Goal: Task Accomplishment & Management: Manage account settings

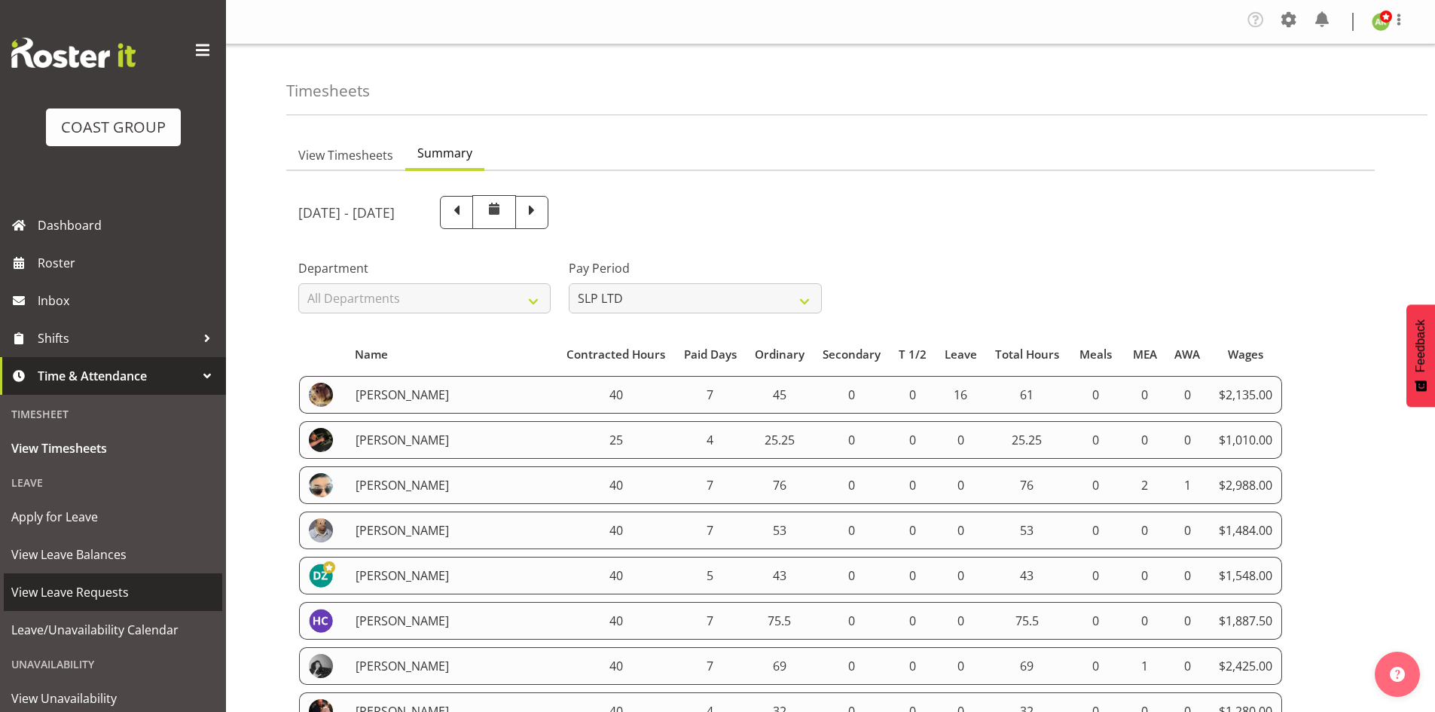
select select "6"
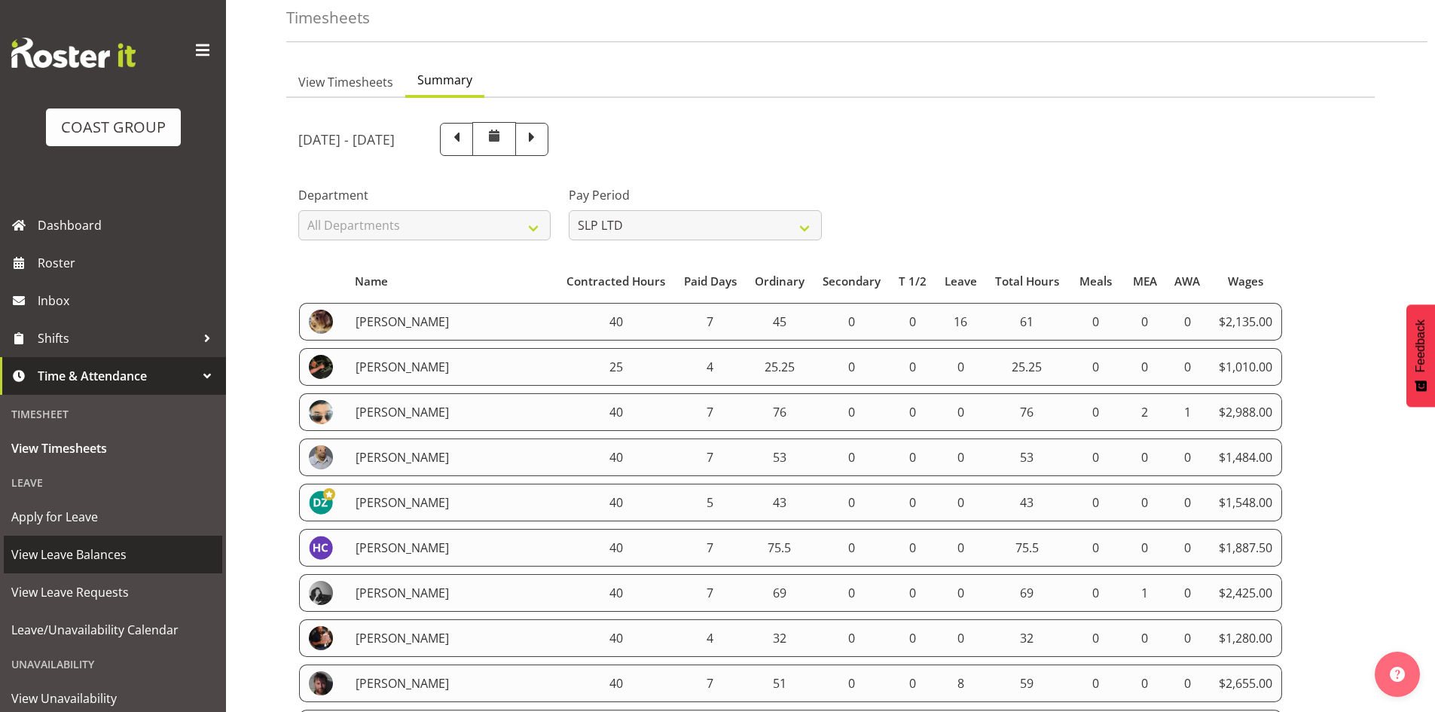
click at [112, 563] on span "View Leave Balances" at bounding box center [112, 554] width 203 height 23
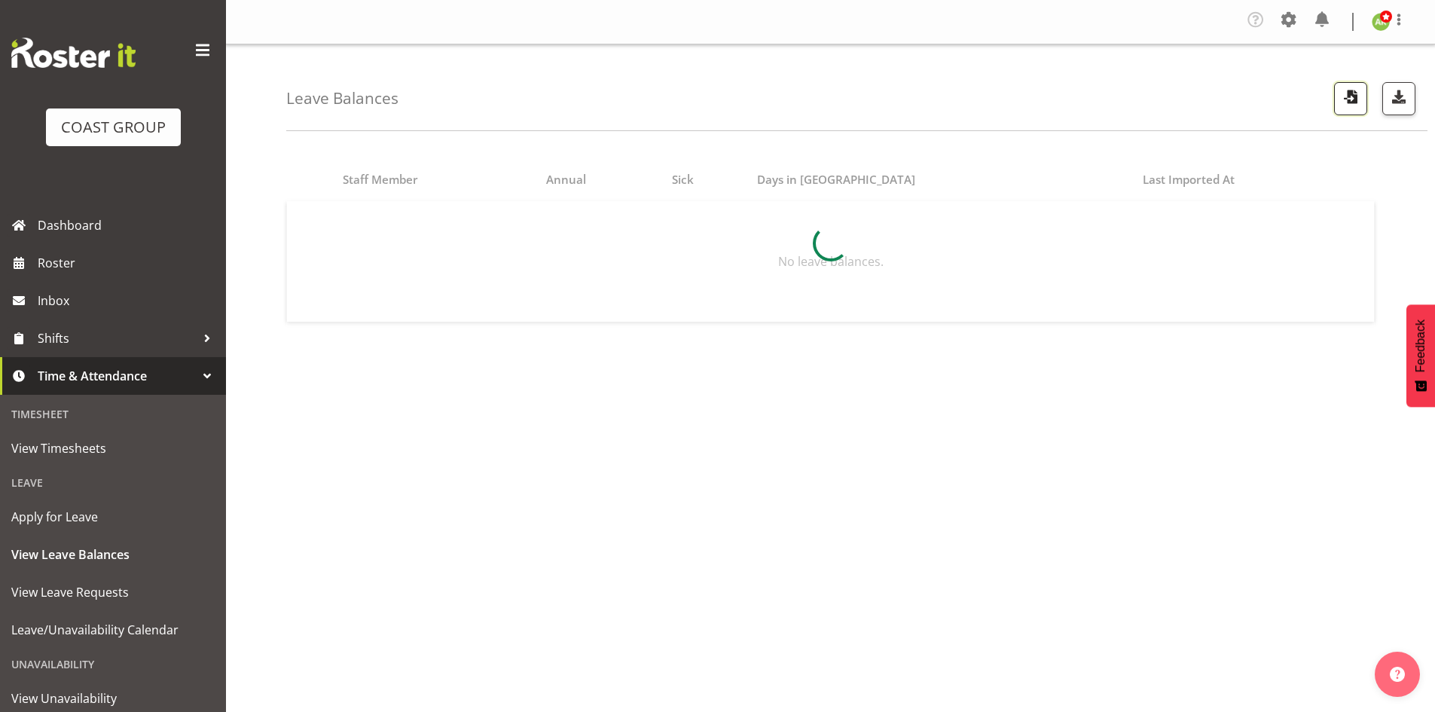
click at [1359, 104] on span "button" at bounding box center [1351, 97] width 20 height 20
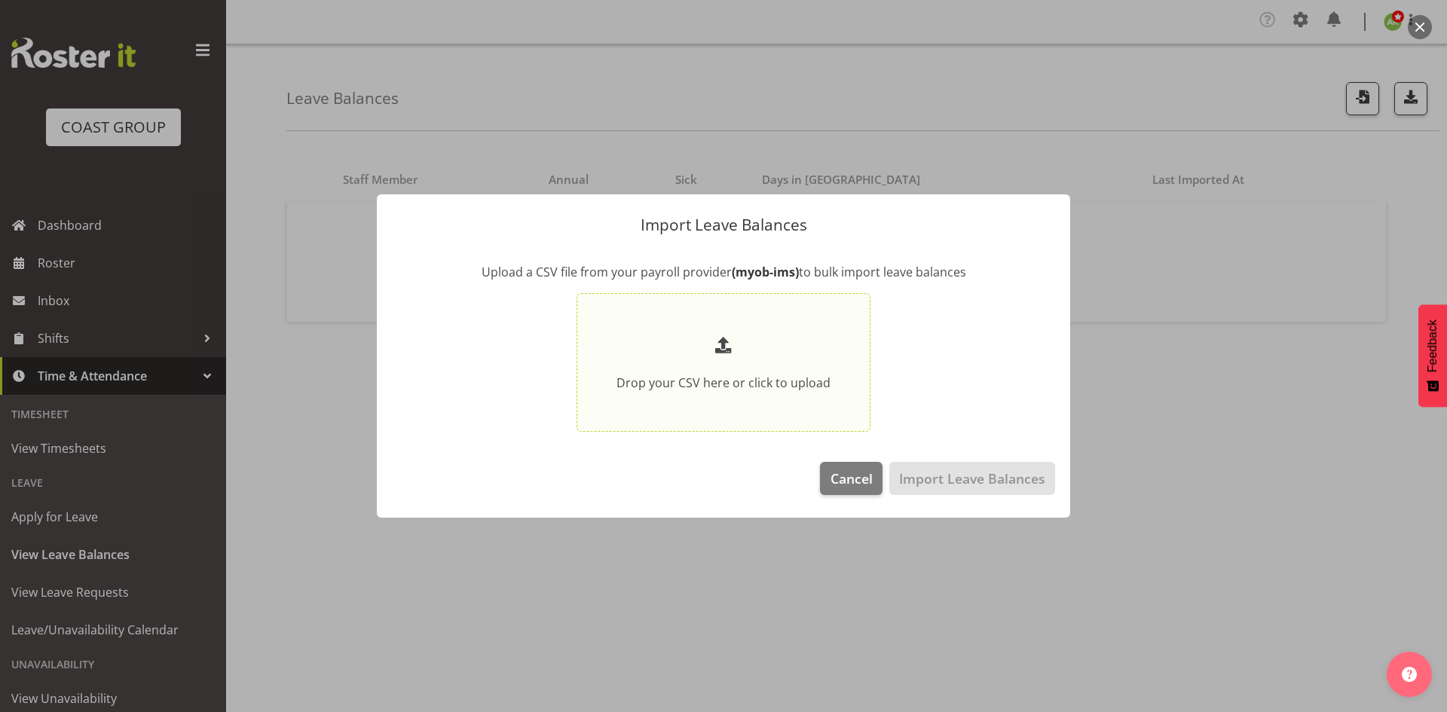
click at [806, 371] on div "Drop your CSV here or click to upload" at bounding box center [723, 362] width 214 height 59
click at [806, 371] on input "Drop your CSV here or click to upload" at bounding box center [723, 362] width 294 height 139
type input "C:\fakepath\Historical_Leave_2025_09_10.csv"
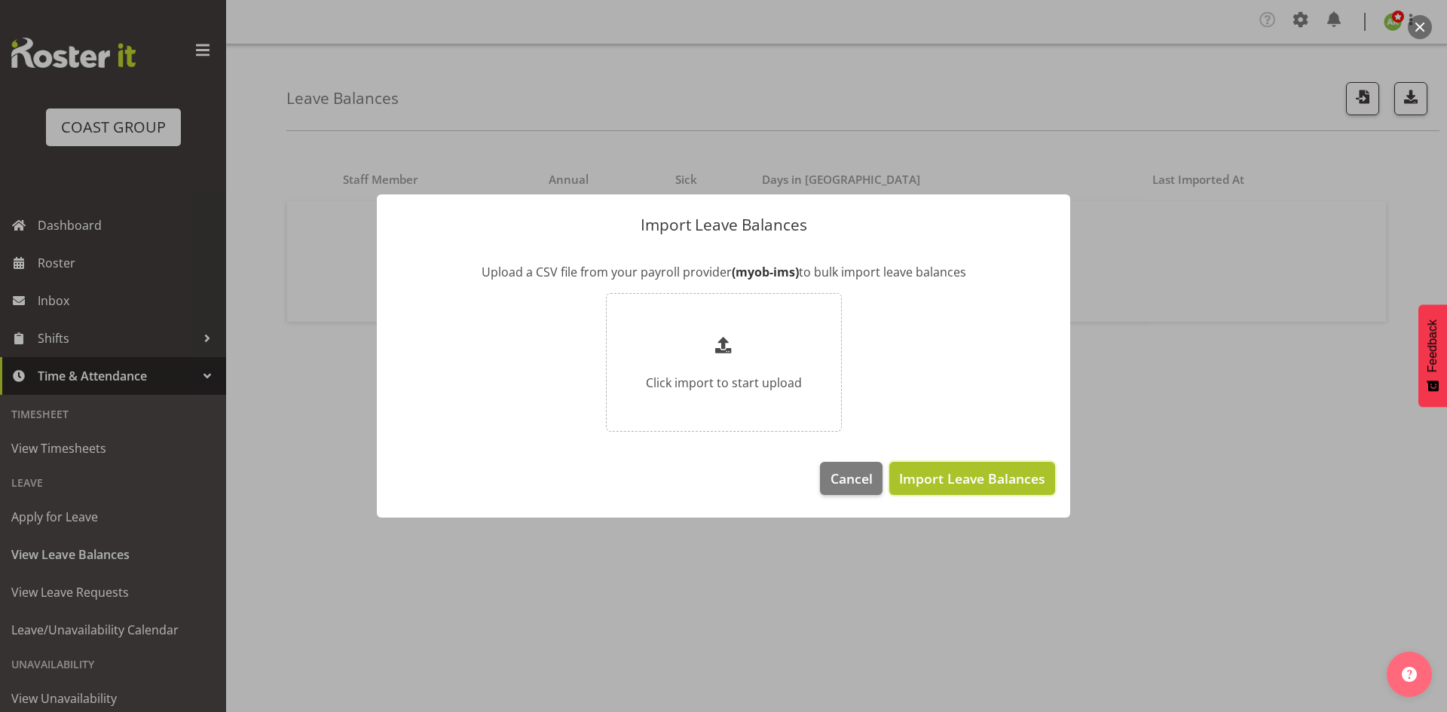
click at [950, 478] on span "Import Leave Balances" at bounding box center [972, 479] width 146 height 20
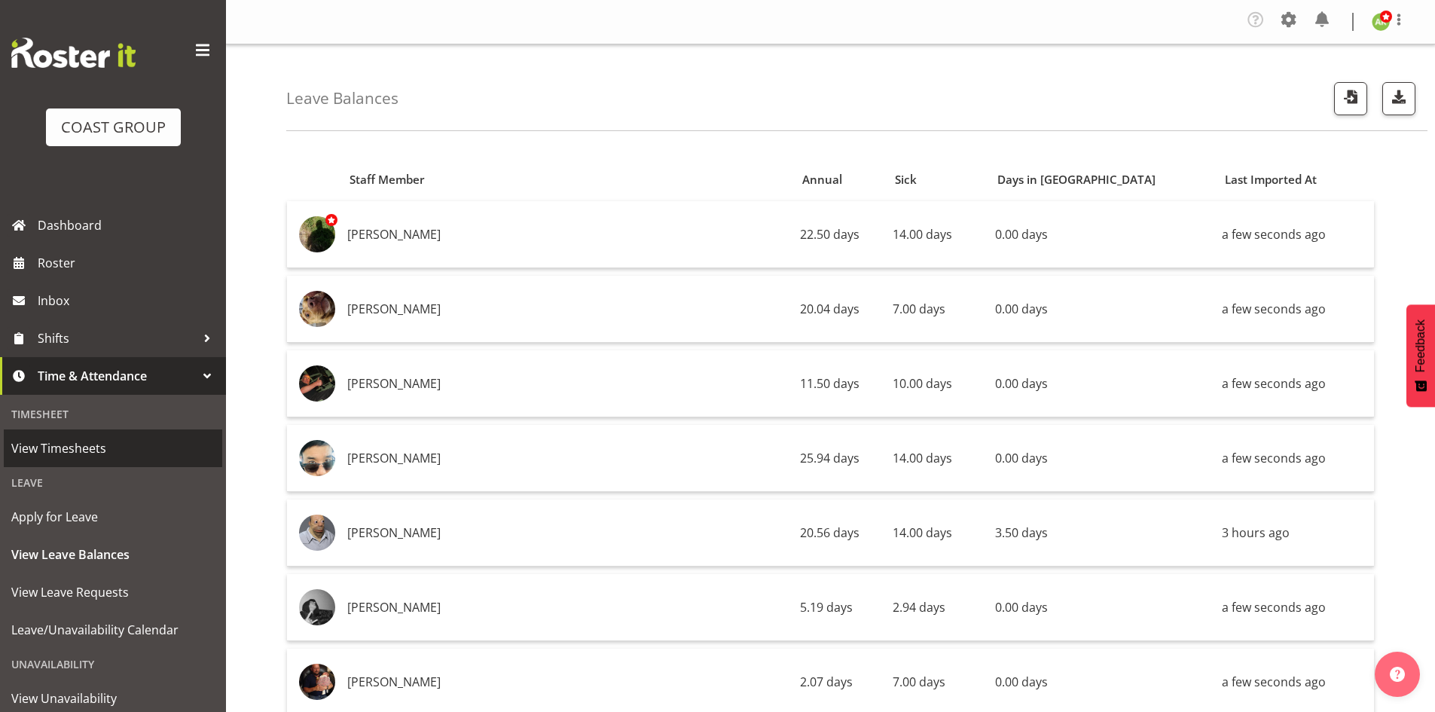
click at [81, 444] on span "View Timesheets" at bounding box center [112, 448] width 203 height 23
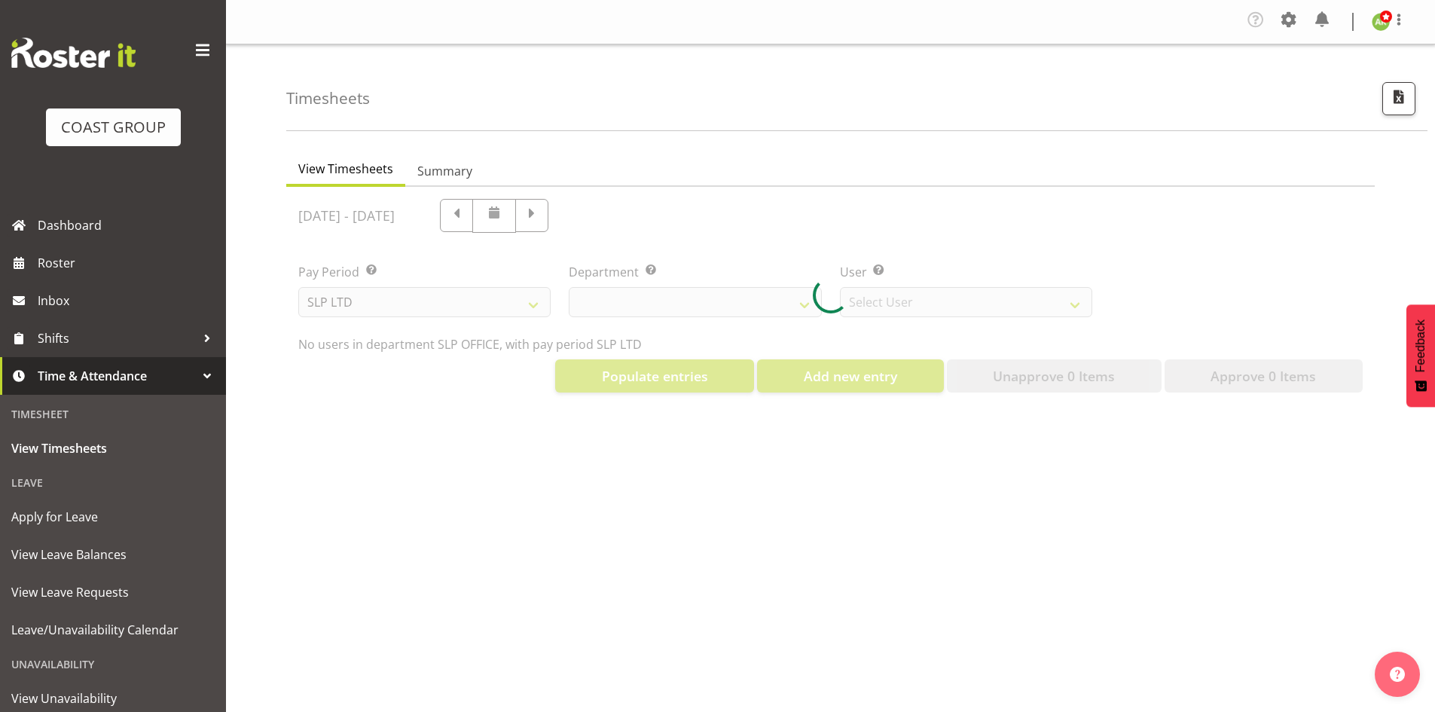
select select "25"
select select "7496"
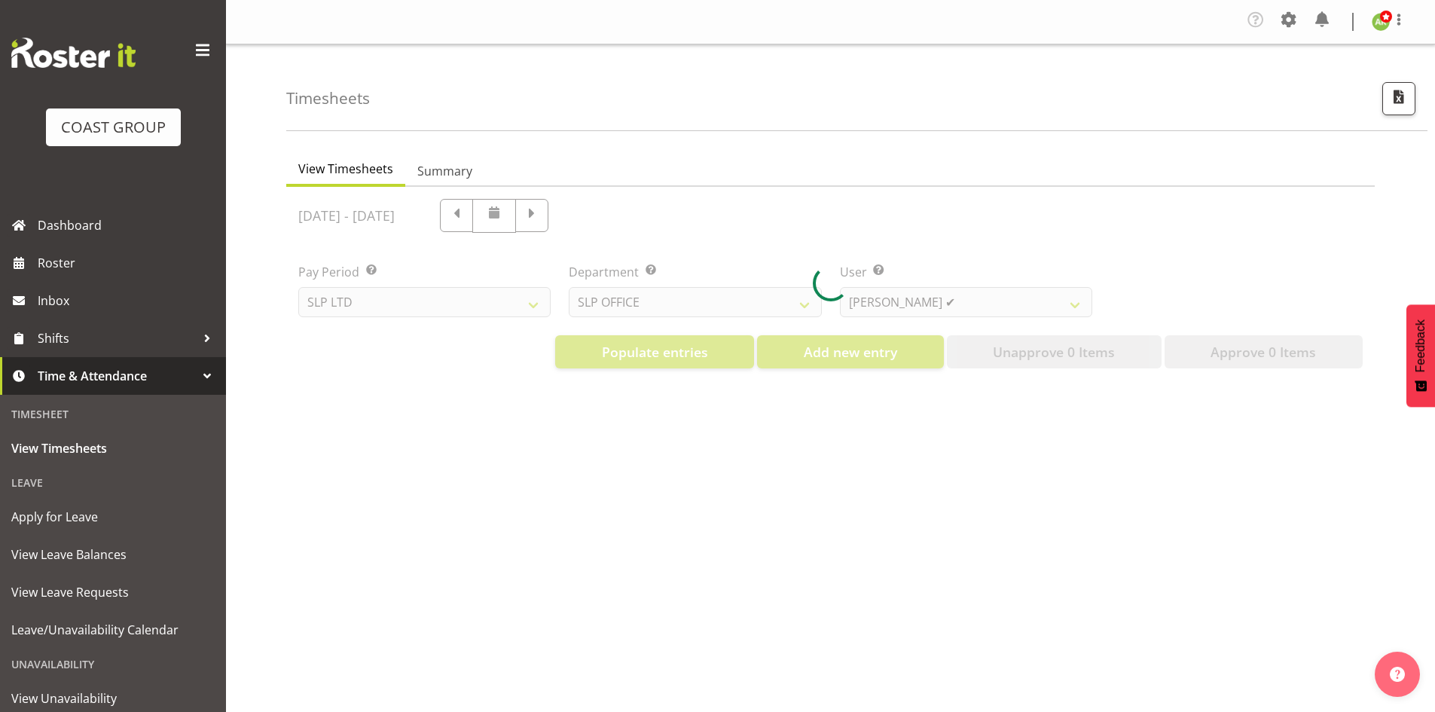
click at [526, 304] on div at bounding box center [830, 284] width 1089 height 194
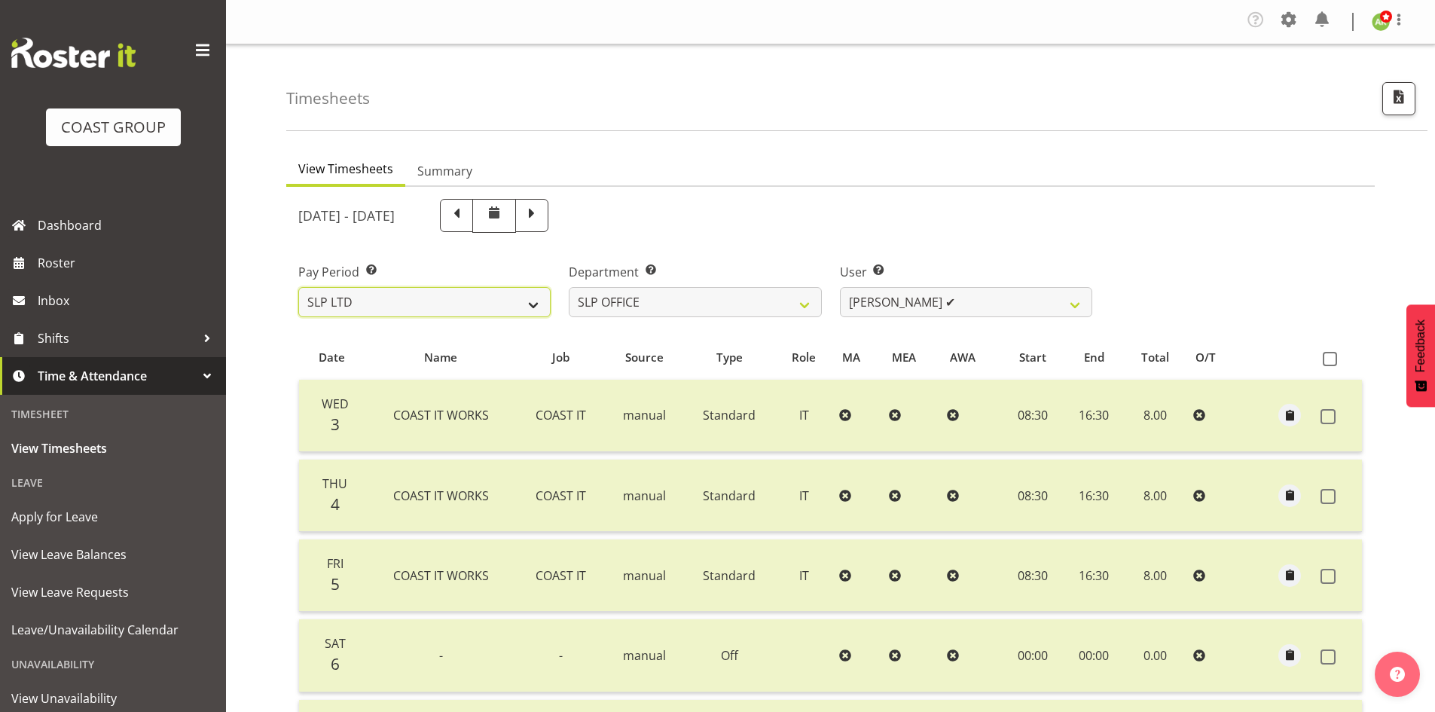
click at [526, 304] on select "SLP LTD EHS LTD DW LTD VEHICLES Carlton Events Hamilton 120 Limited Wellington …" at bounding box center [424, 302] width 252 height 30
select select "149"
click at [298, 287] on select "SLP LTD EHS LTD DW LTD VEHICLES Carlton Events Hamilton 120 Limited Wellington …" at bounding box center [424, 302] width 252 height 30
select select
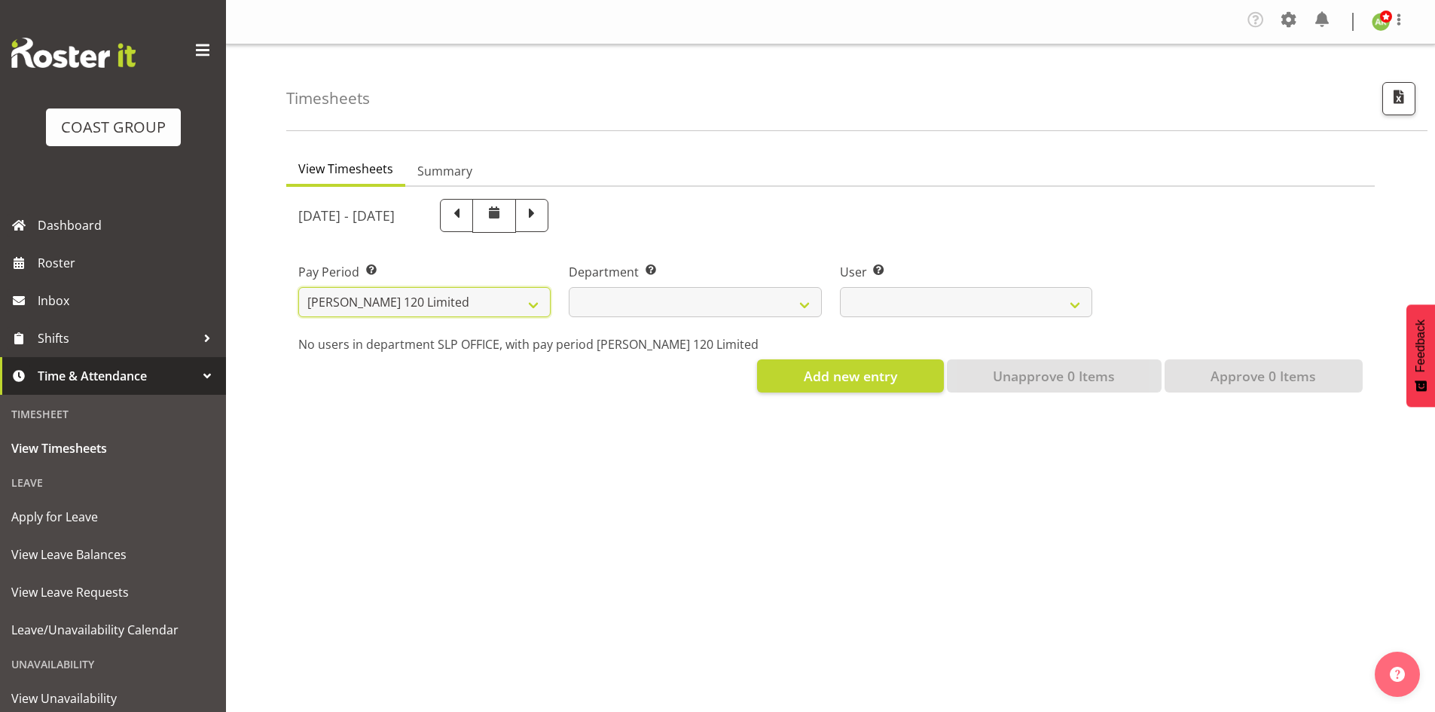
select select
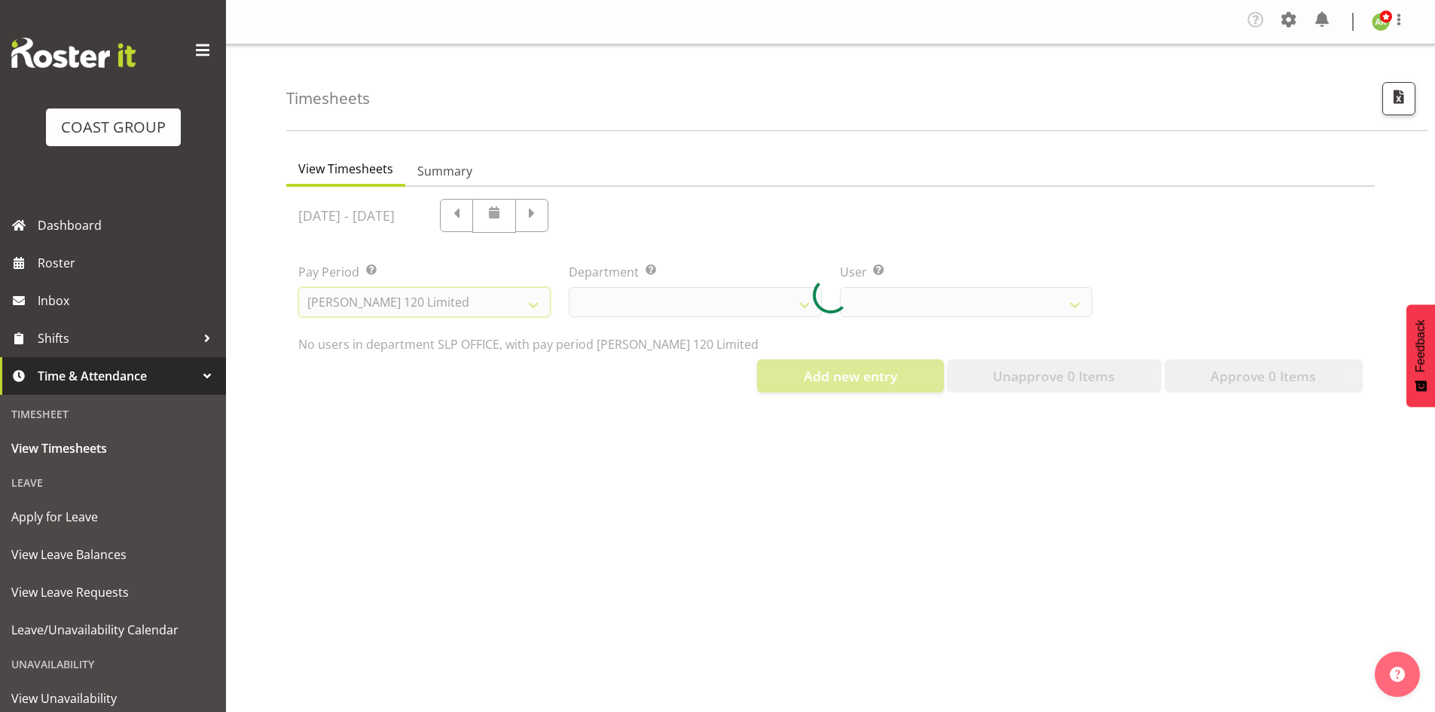
select select
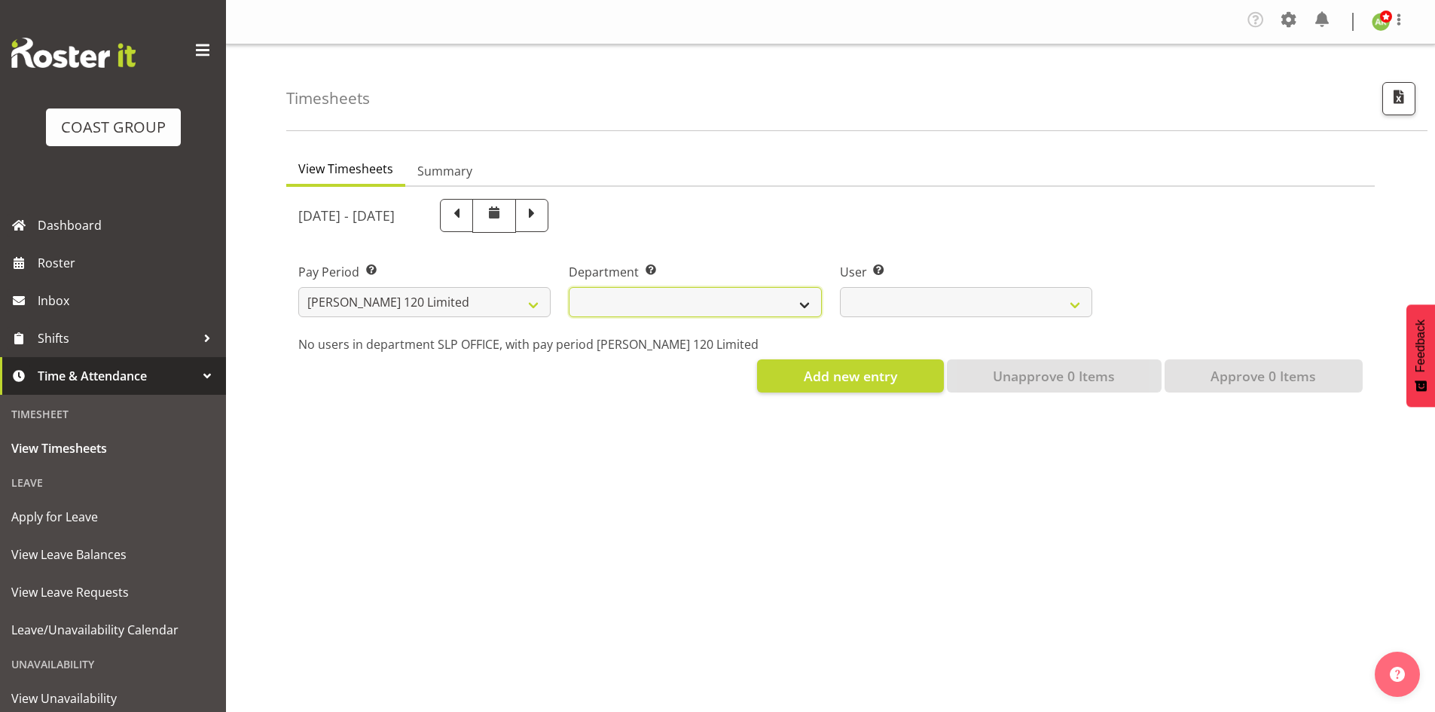
click at [723, 297] on select "[PERSON_NAME]" at bounding box center [695, 302] width 252 height 30
select select "751"
click at [569, 287] on select "[PERSON_NAME]" at bounding box center [695, 302] width 252 height 30
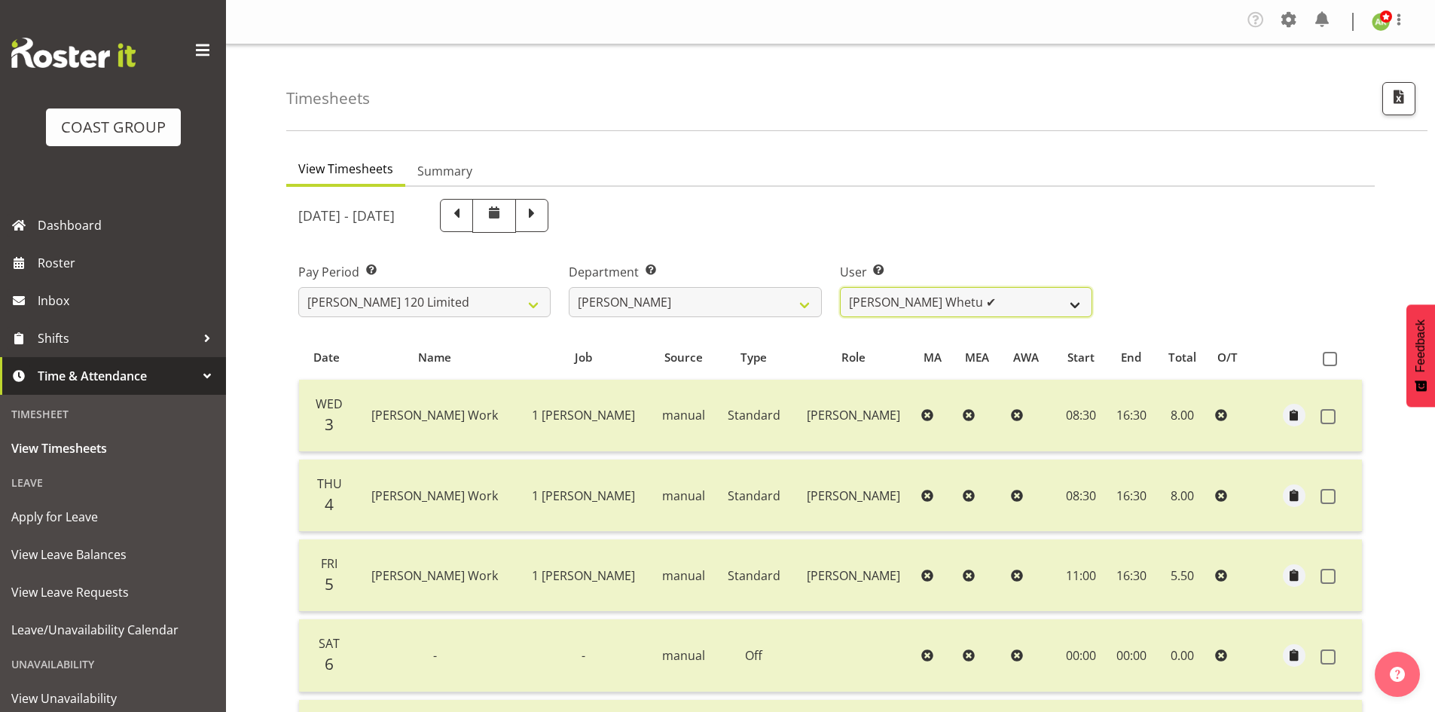
click at [898, 308] on select "Geoffrey Te Whetu ✔ Layton Gardener ✔ Olivia Lindale ❌ Stephanie Hill-Grant ✔ T…" at bounding box center [966, 302] width 252 height 30
select select "10438"
click at [840, 287] on select "Geoffrey Te Whetu ✔ Layton Gardener ✔ Olivia Lindale ❌ Stephanie Hill-Grant ✔ T…" at bounding box center [966, 302] width 252 height 30
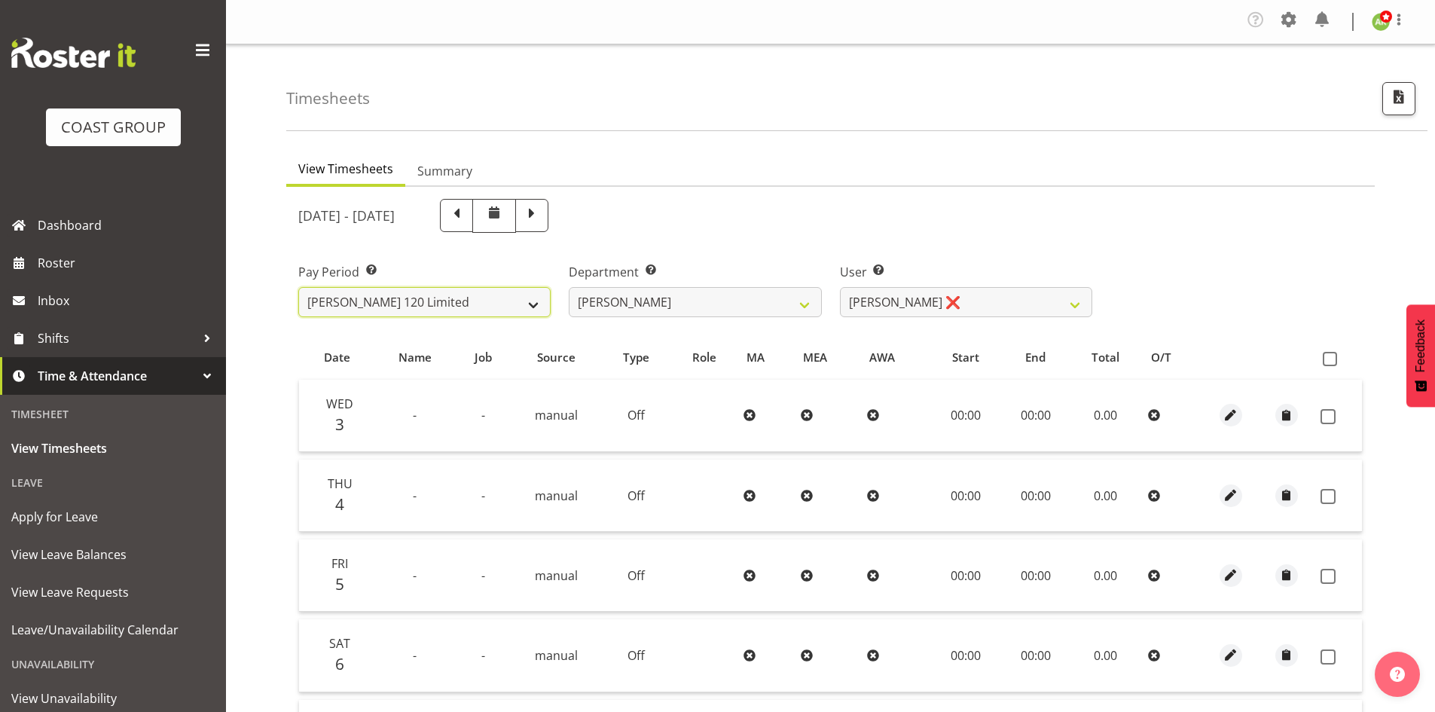
click at [507, 310] on select "SLP LTD EHS LTD DW LTD VEHICLES Carlton Events [PERSON_NAME] 120 Limited Wellin…" at bounding box center [424, 302] width 252 height 30
select select "115"
click at [298, 287] on select "SLP LTD EHS LTD DW LTD VEHICLES Carlton Events [PERSON_NAME] 120 Limited Wellin…" at bounding box center [424, 302] width 252 height 30
select select
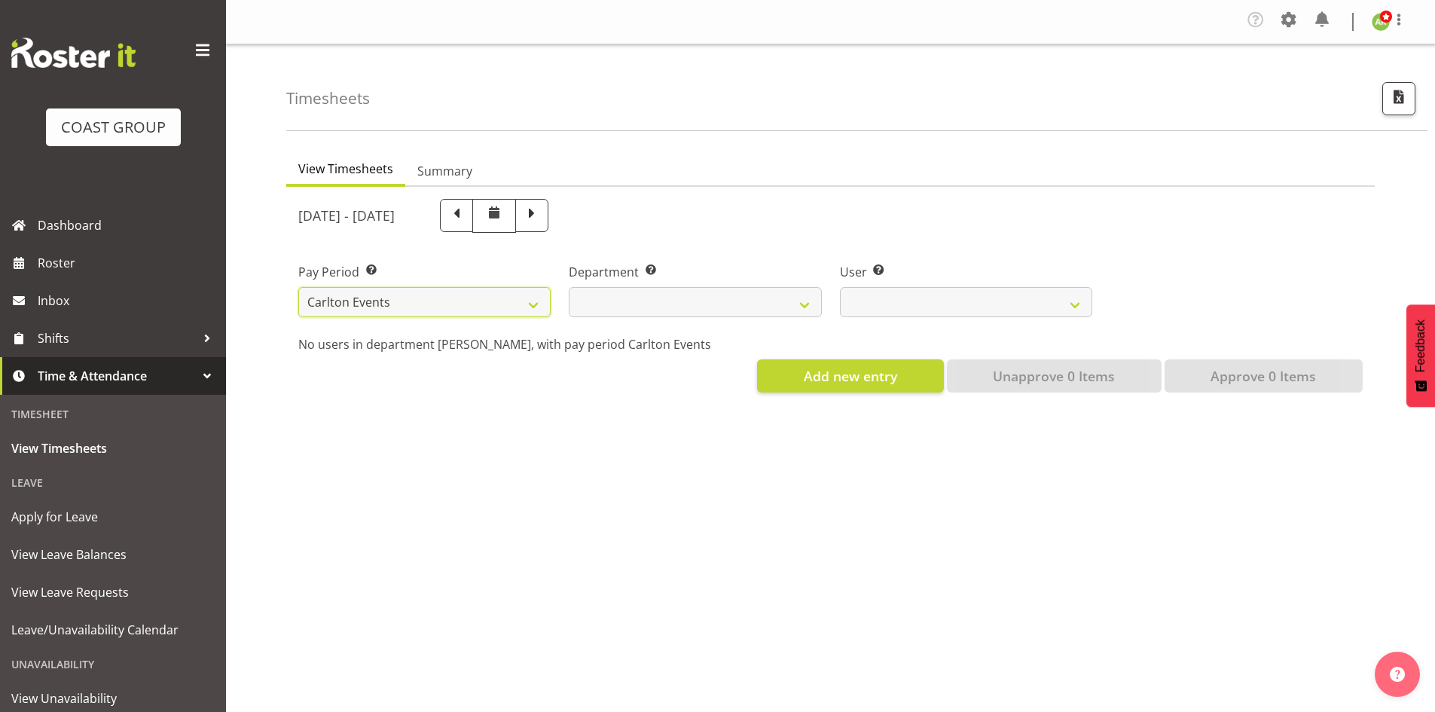
select select
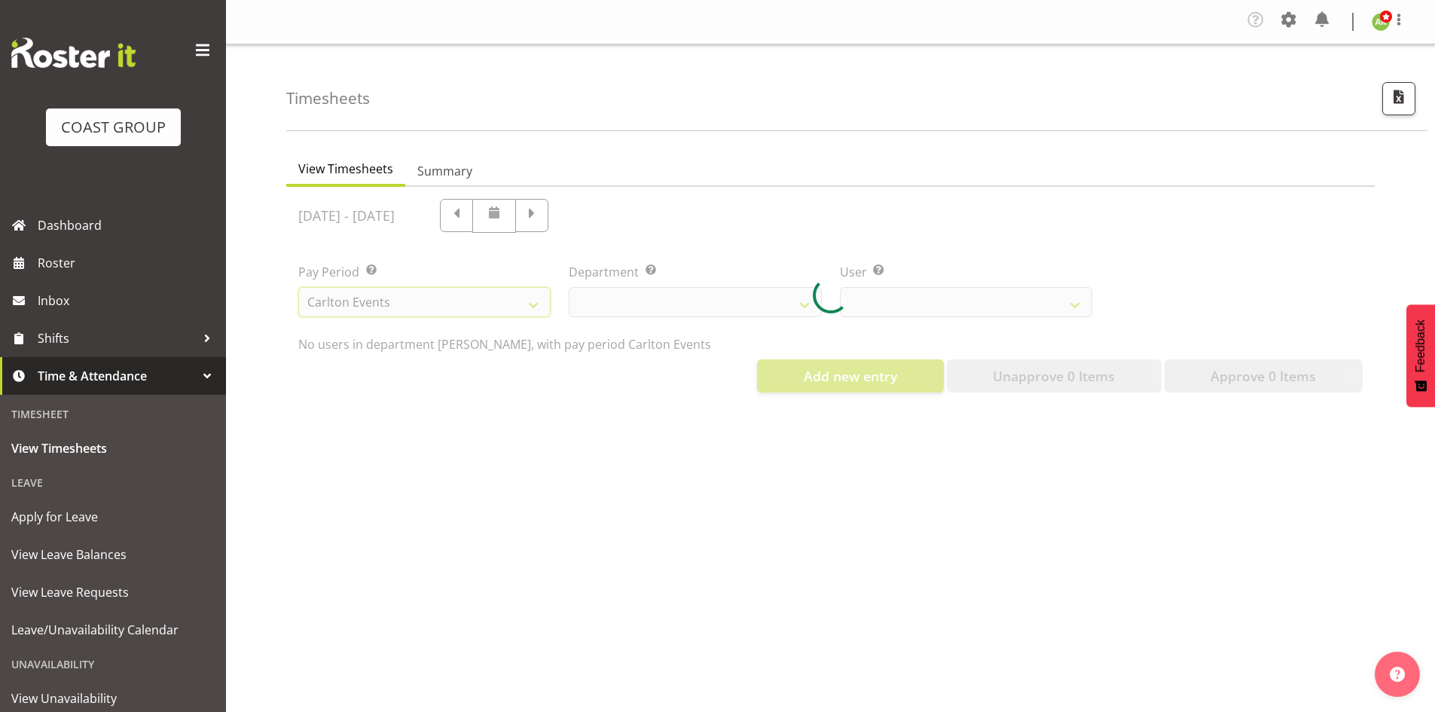
select select
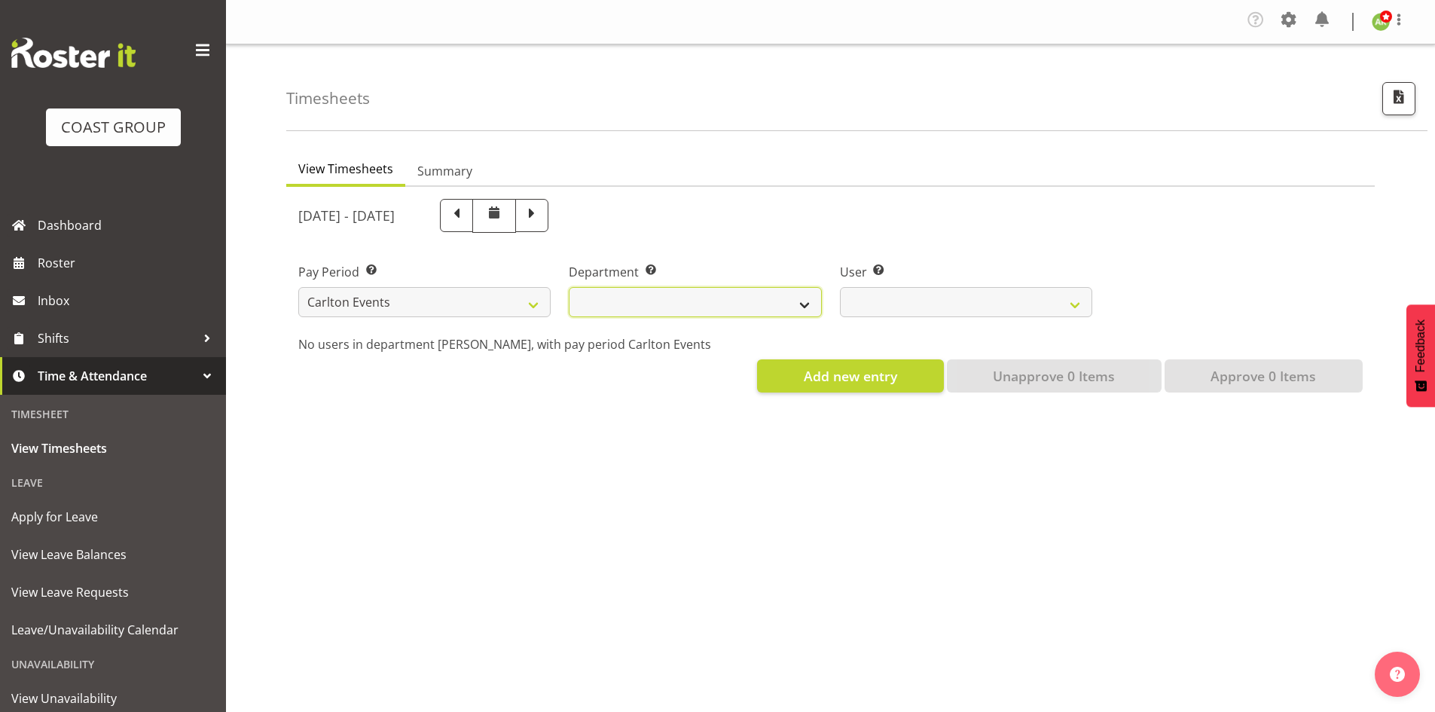
click at [744, 307] on select "CARLTON EVENTS" at bounding box center [695, 302] width 252 height 30
select select "477"
click at [569, 287] on select "CARLTON EVENTS" at bounding box center [695, 302] width 252 height 30
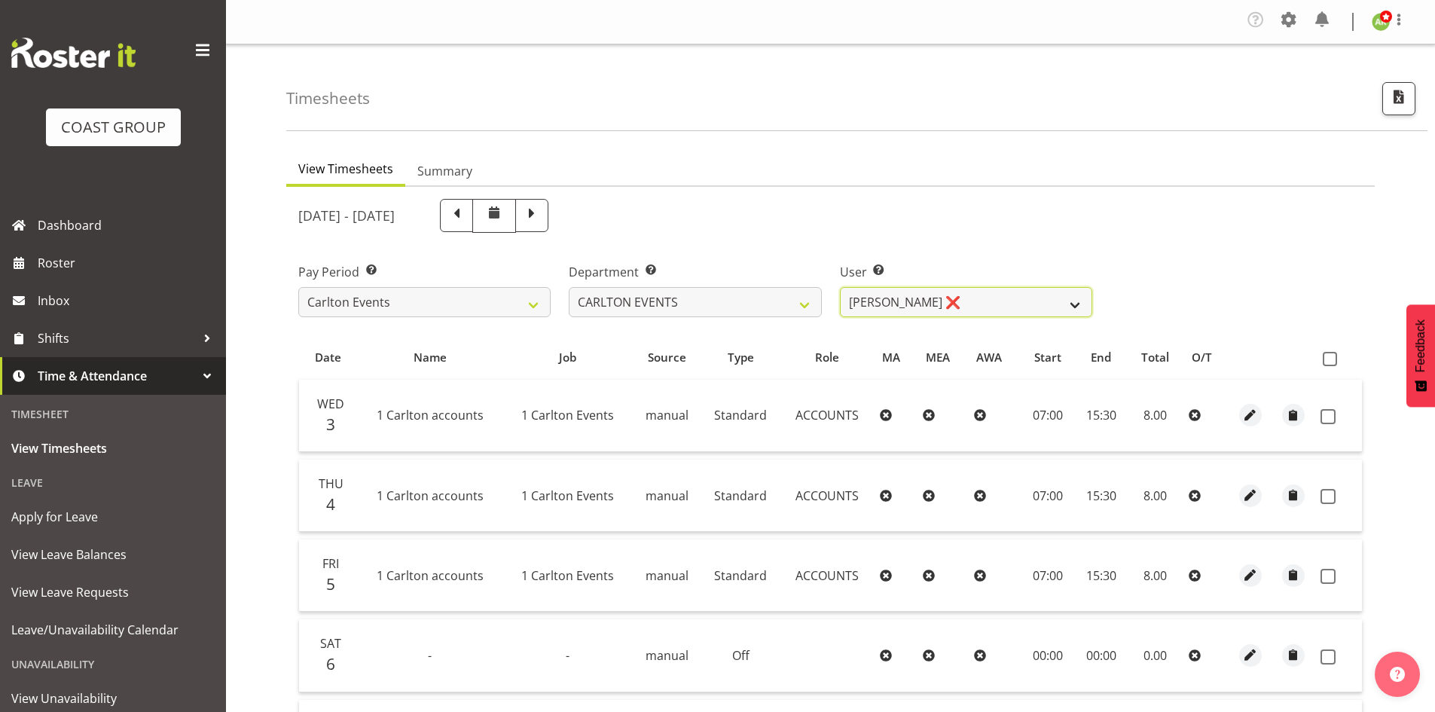
click at [964, 304] on select "Amanda Craig ❌ Antrim Kome ✔ Collin Amani ✔ Dayton Iobu ✔ Eteuati Waddie Carlto…" at bounding box center [966, 302] width 252 height 30
click at [1393, 99] on span "button" at bounding box center [1399, 97] width 20 height 20
select select "115"
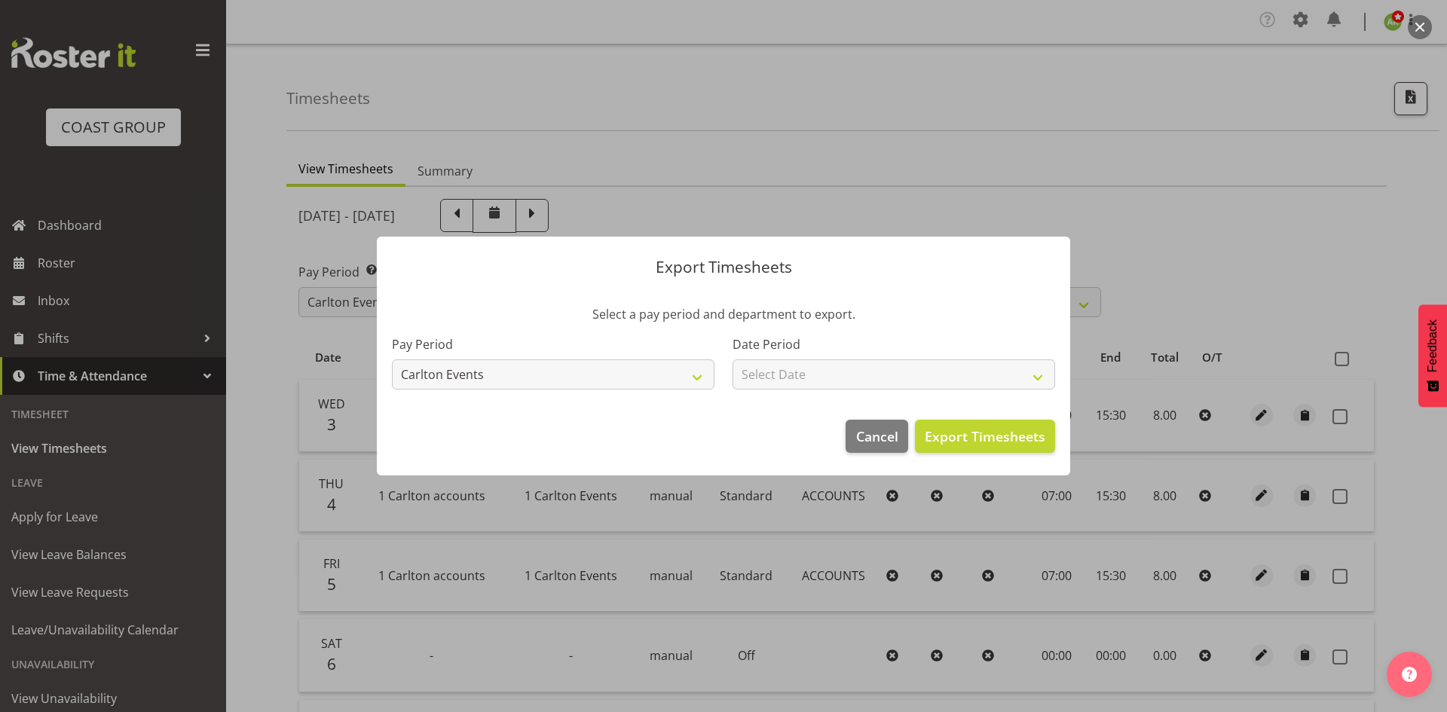
click at [908, 390] on div "Date Period Select Date Week starting 10/09/2025 Week starting 03/09/2025 Week …" at bounding box center [893, 356] width 341 height 84
click at [892, 362] on select "Select Date Week starting [DATE] Week starting [DATE] Week starting [DATE] Week…" at bounding box center [893, 374] width 322 height 30
select select "[DATE]"
click at [732, 359] on select "Select Date Week starting [DATE] Week starting [DATE] Week starting [DATE] Week…" at bounding box center [893, 374] width 322 height 30
click at [966, 426] on span "Export Timesheets" at bounding box center [984, 436] width 121 height 20
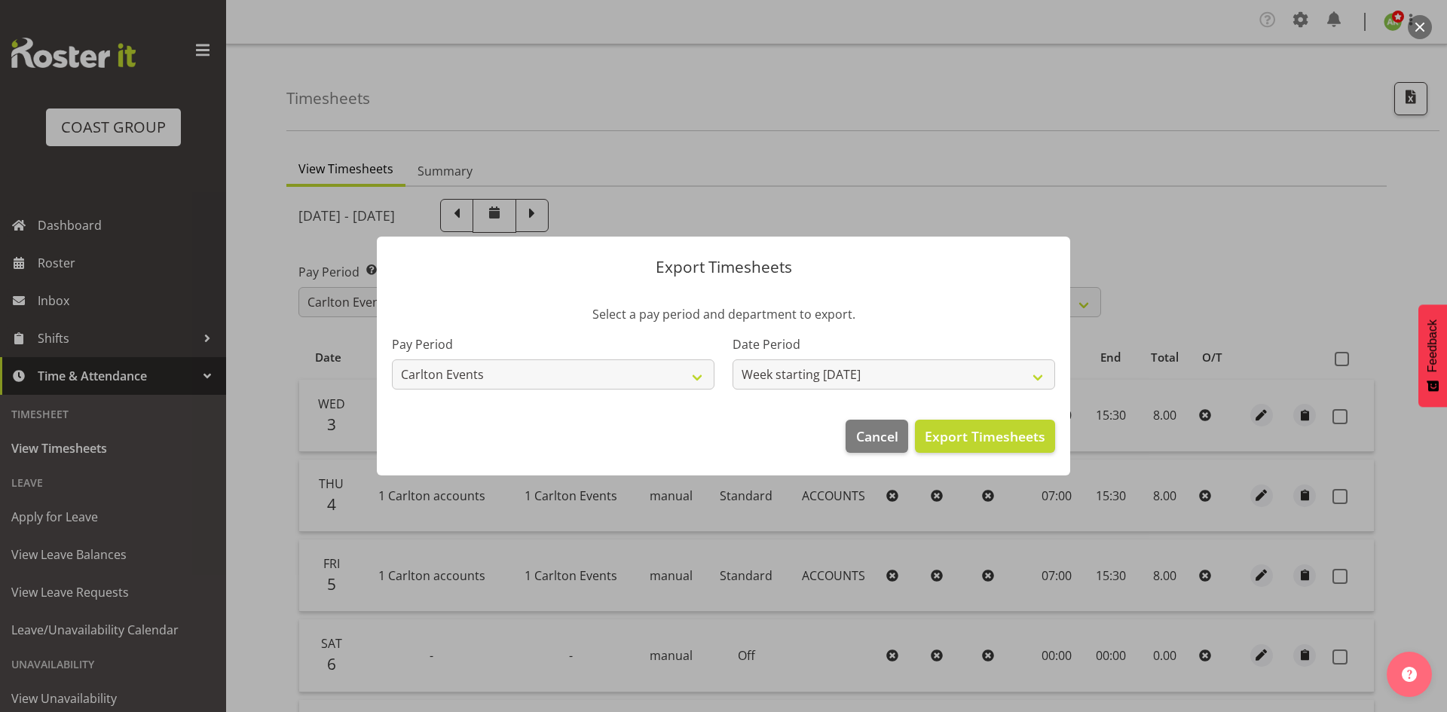
click at [570, 160] on div at bounding box center [723, 356] width 1447 height 712
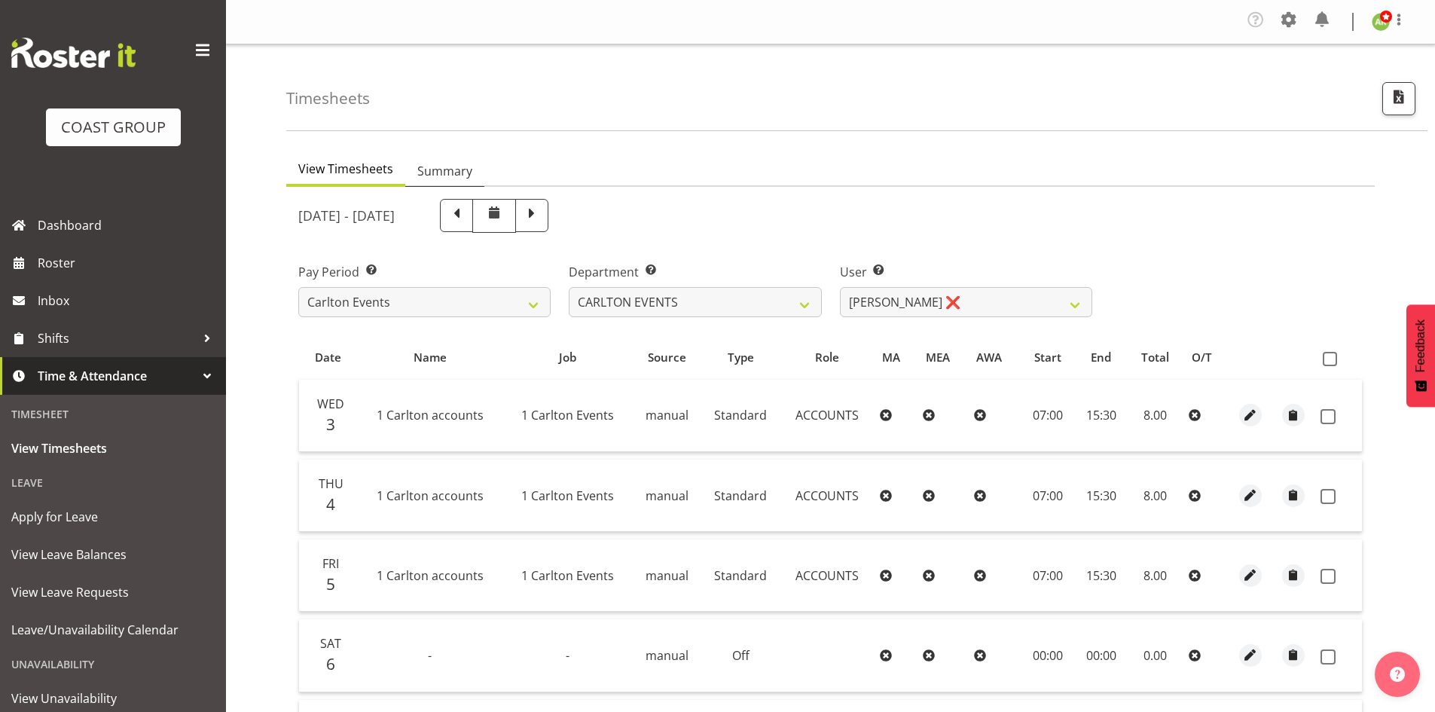
click at [473, 175] on link "Summary" at bounding box center [444, 172] width 79 height 32
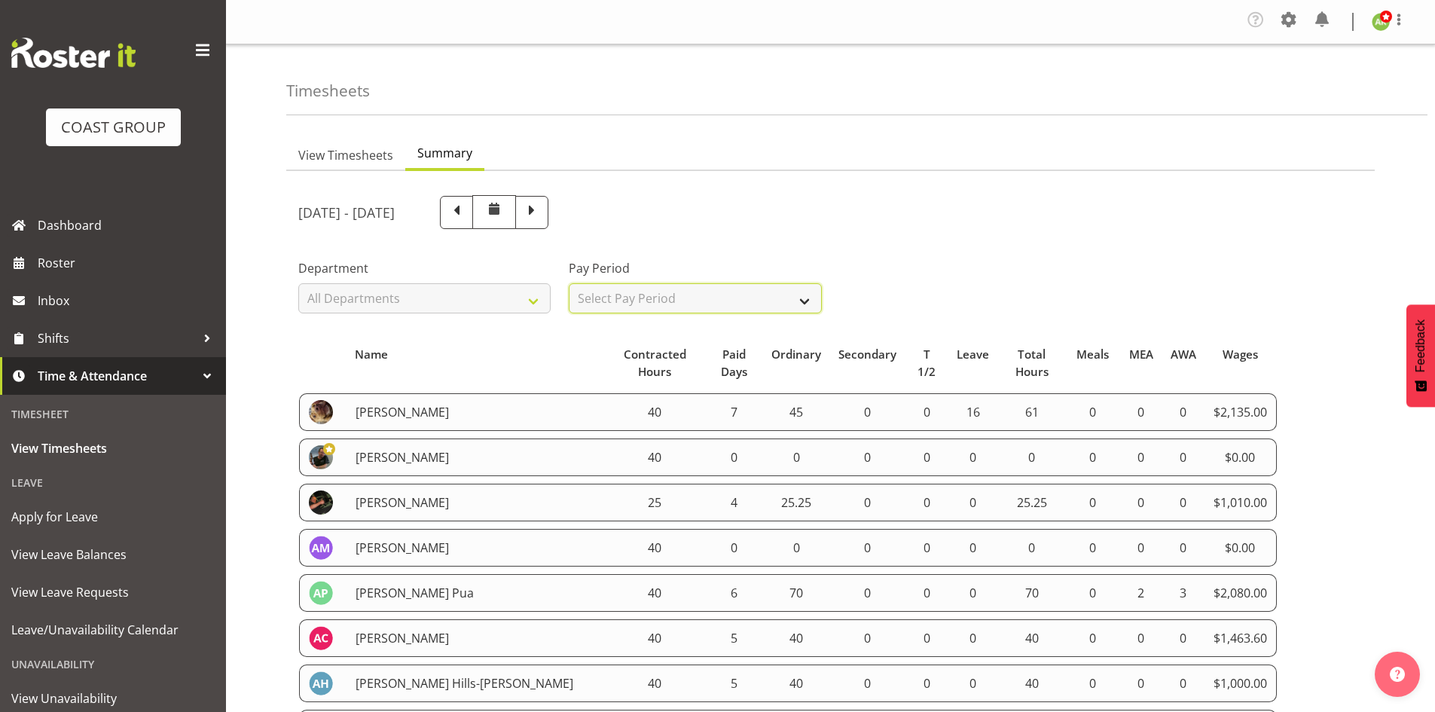
click at [787, 306] on select "Select Pay Period All Pay Periods SLP LTD EHS LTD DW LTD VEHICLES Carlton Event…" at bounding box center [695, 298] width 252 height 30
select select "115"
click at [569, 283] on select "Select Pay Period All Pay Periods SLP LTD EHS LTD DW LTD VEHICLES Carlton Event…" at bounding box center [695, 298] width 252 height 30
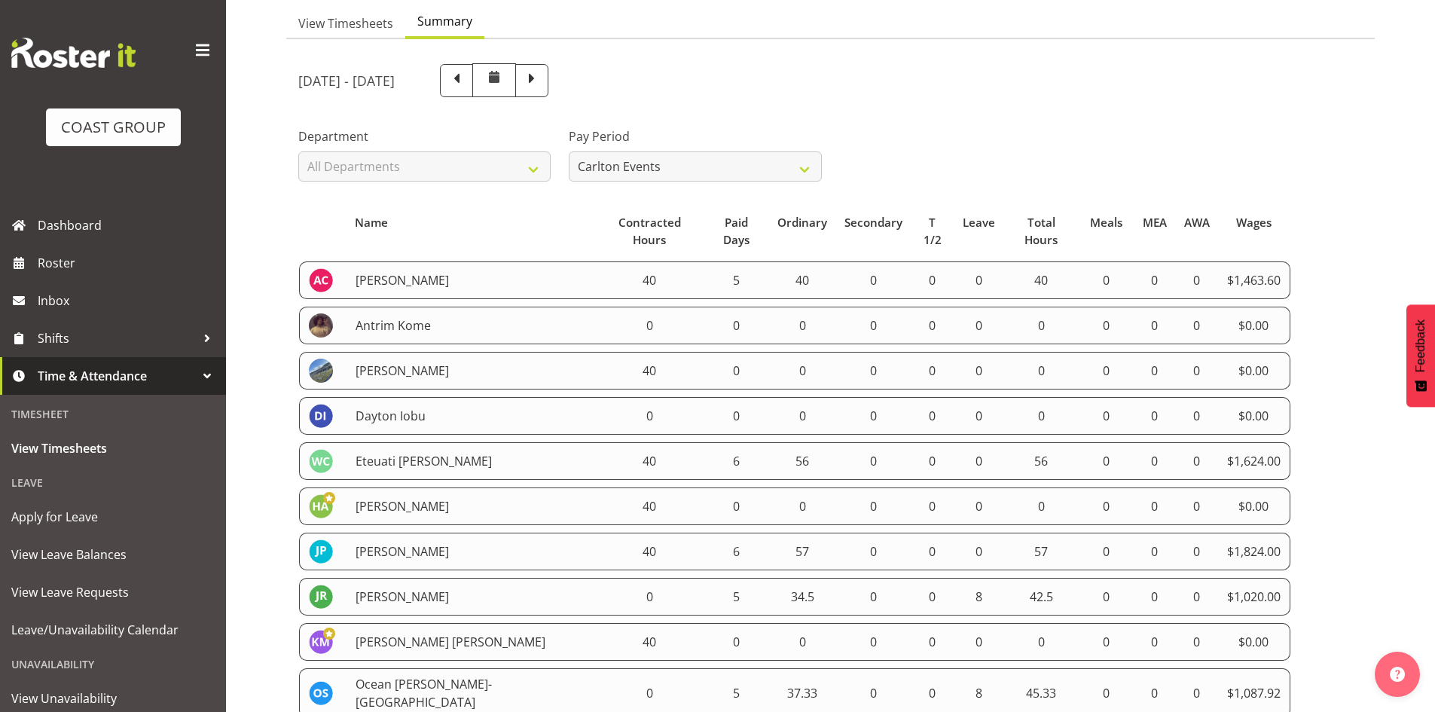
scroll to position [209, 0]
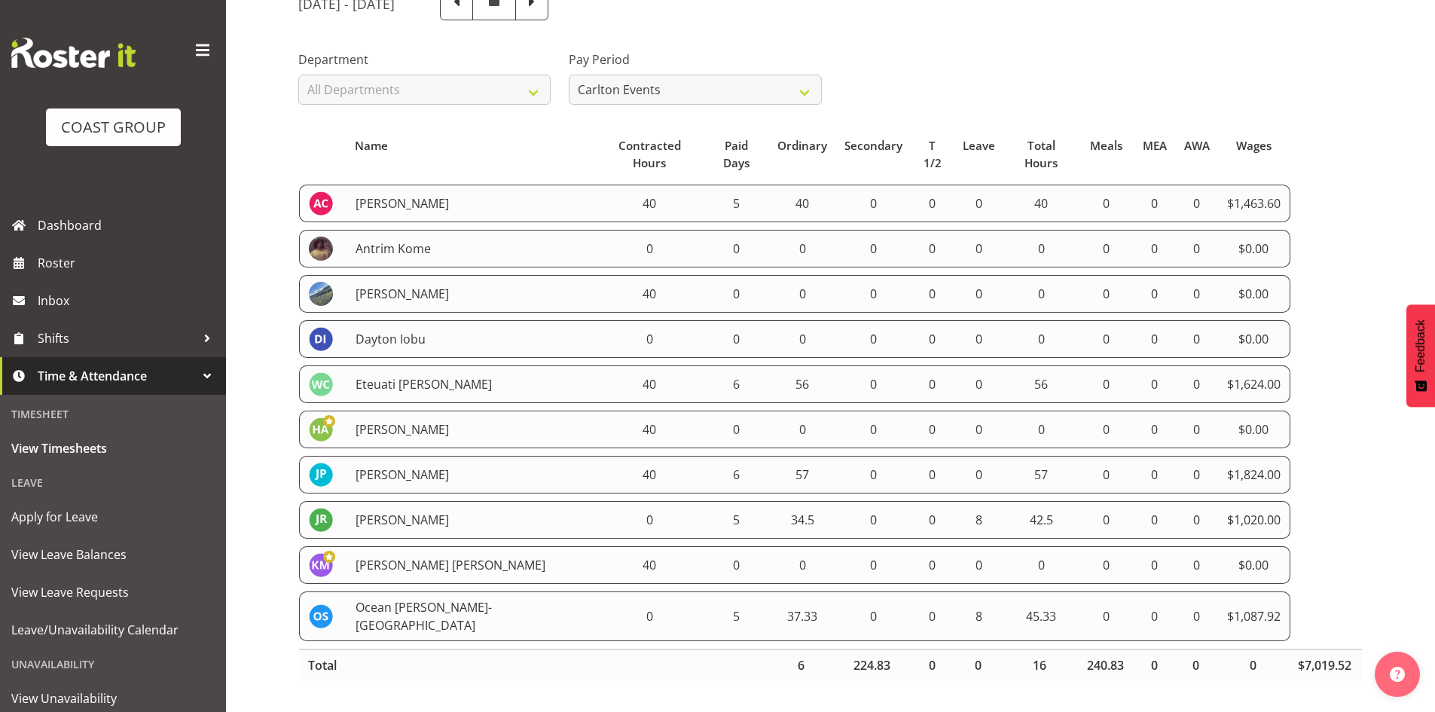
drag, startPoint x: 298, startPoint y: 182, endPoint x: 1287, endPoint y: 594, distance: 1071.0
click at [1287, 594] on table "Name Contracted Hours Paid Days Ordinary Secondary T 1/2 Leave Total Hours Meal…" at bounding box center [830, 406] width 1065 height 566
copy tbody "Amanda Craig 40 5 40 0 0 0 40 0 0 0 $1,463.60 Antrim Kome 0 0 0 0 0 0 0 0 0 0 $…"
click at [76, 451] on span "View Timesheets" at bounding box center [112, 448] width 203 height 23
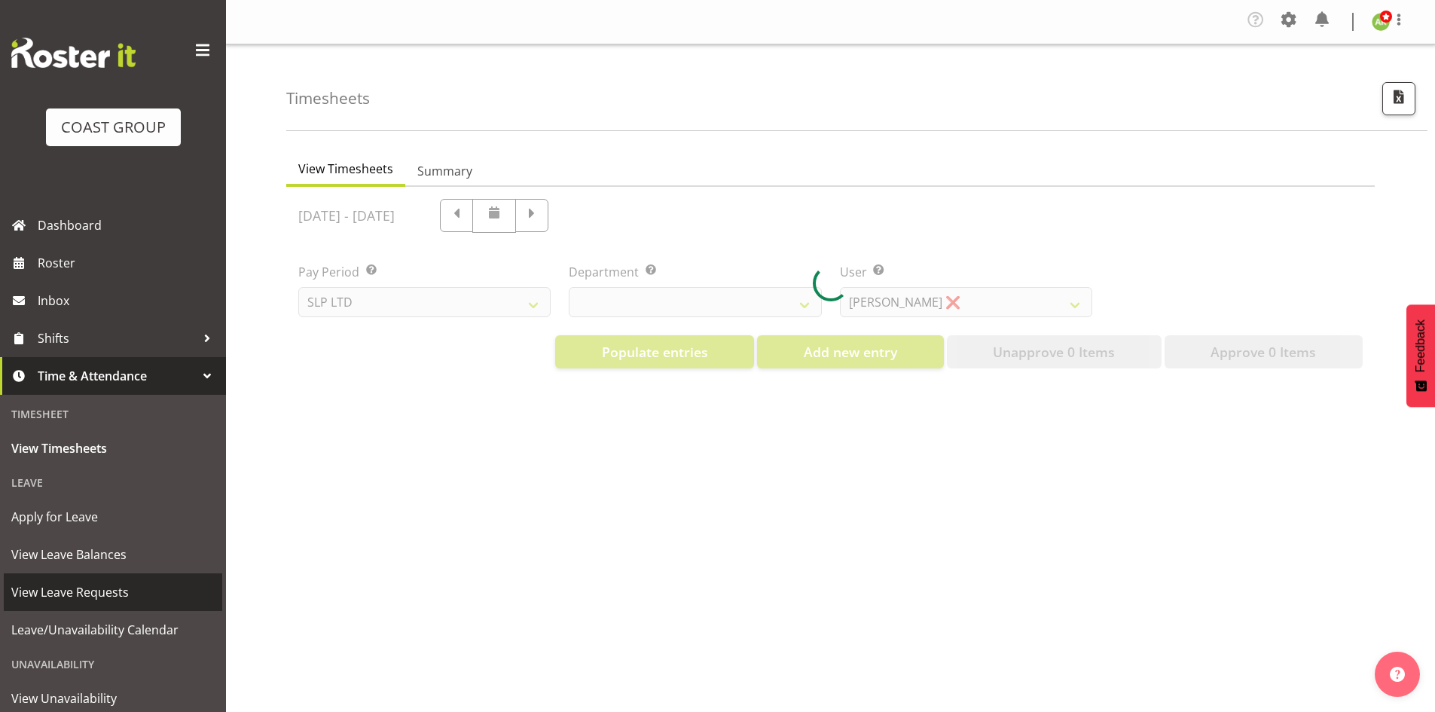
select select "25"
select select "7496"
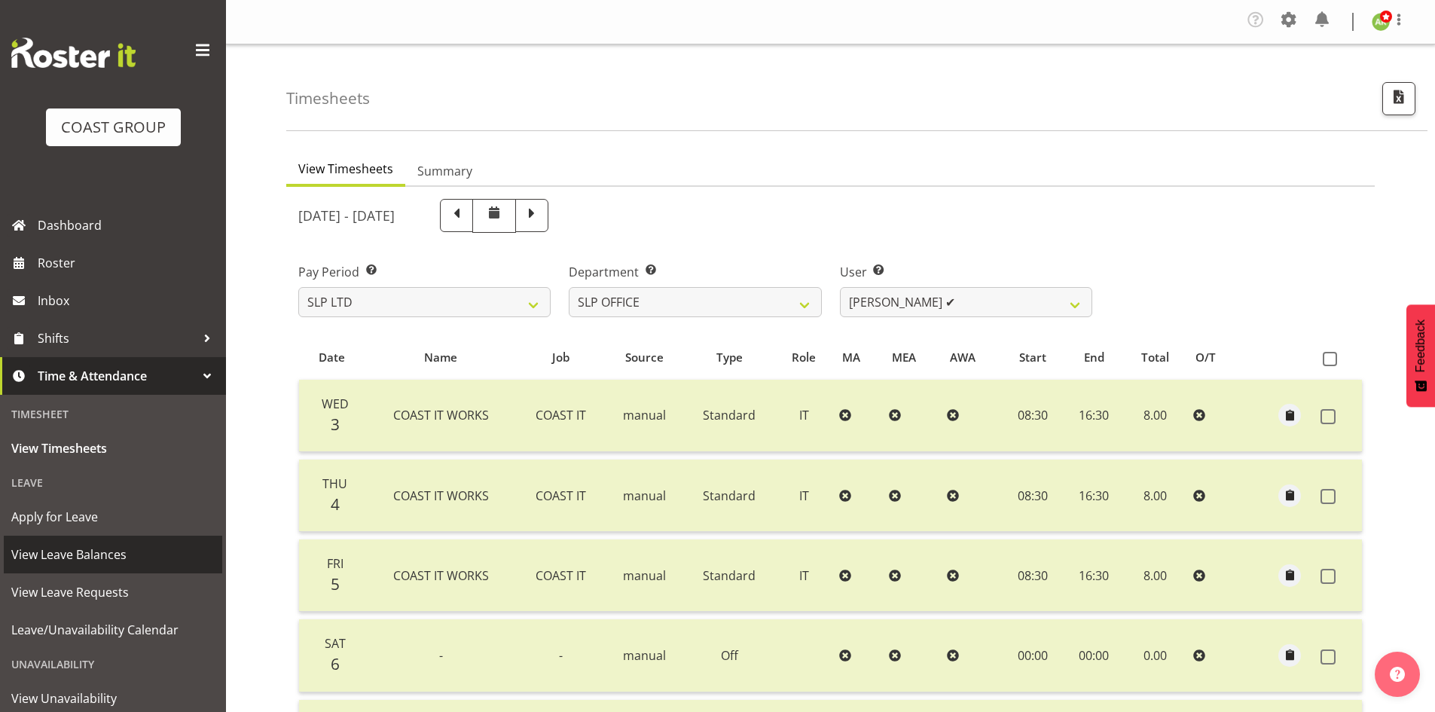
drag, startPoint x: 97, startPoint y: 548, endPoint x: 295, endPoint y: 518, distance: 199.6
click at [98, 548] on span "View Leave Balances" at bounding box center [112, 554] width 203 height 23
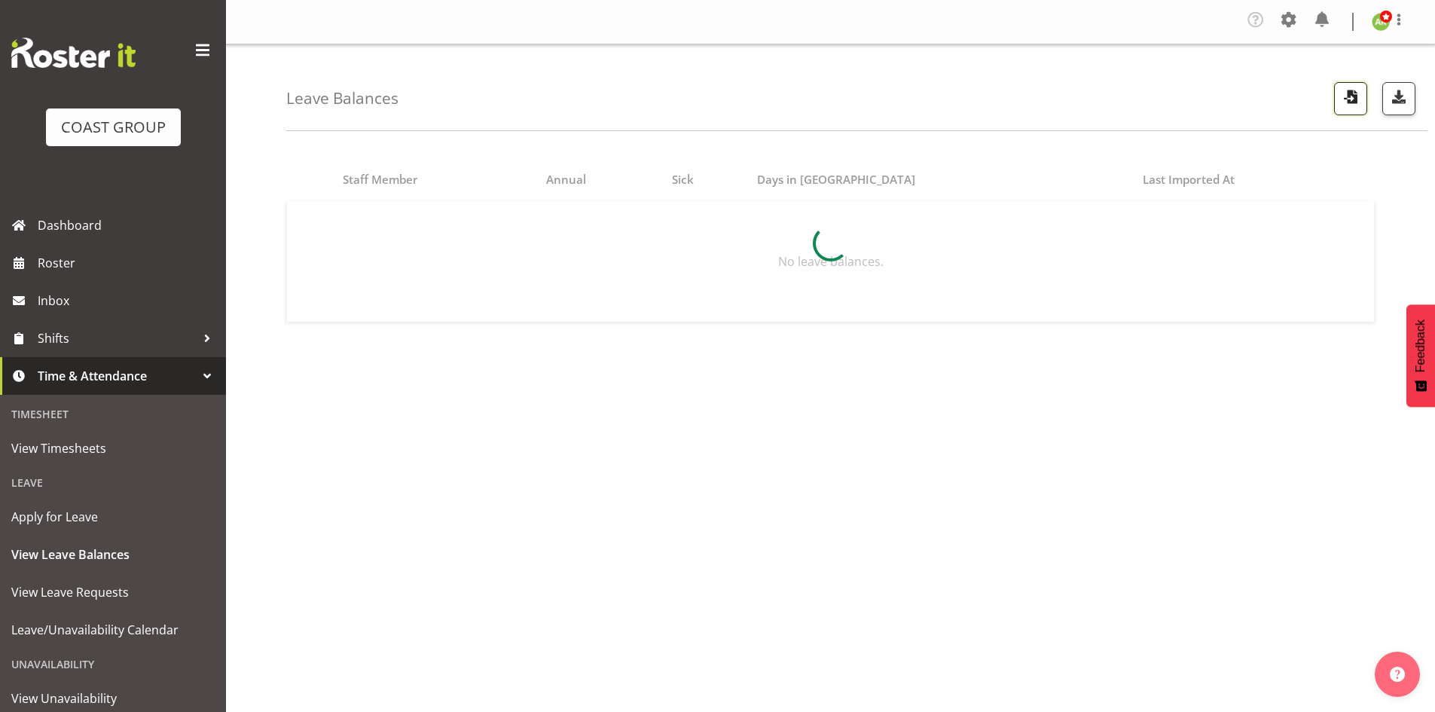
click at [1359, 99] on span "button" at bounding box center [1351, 97] width 20 height 20
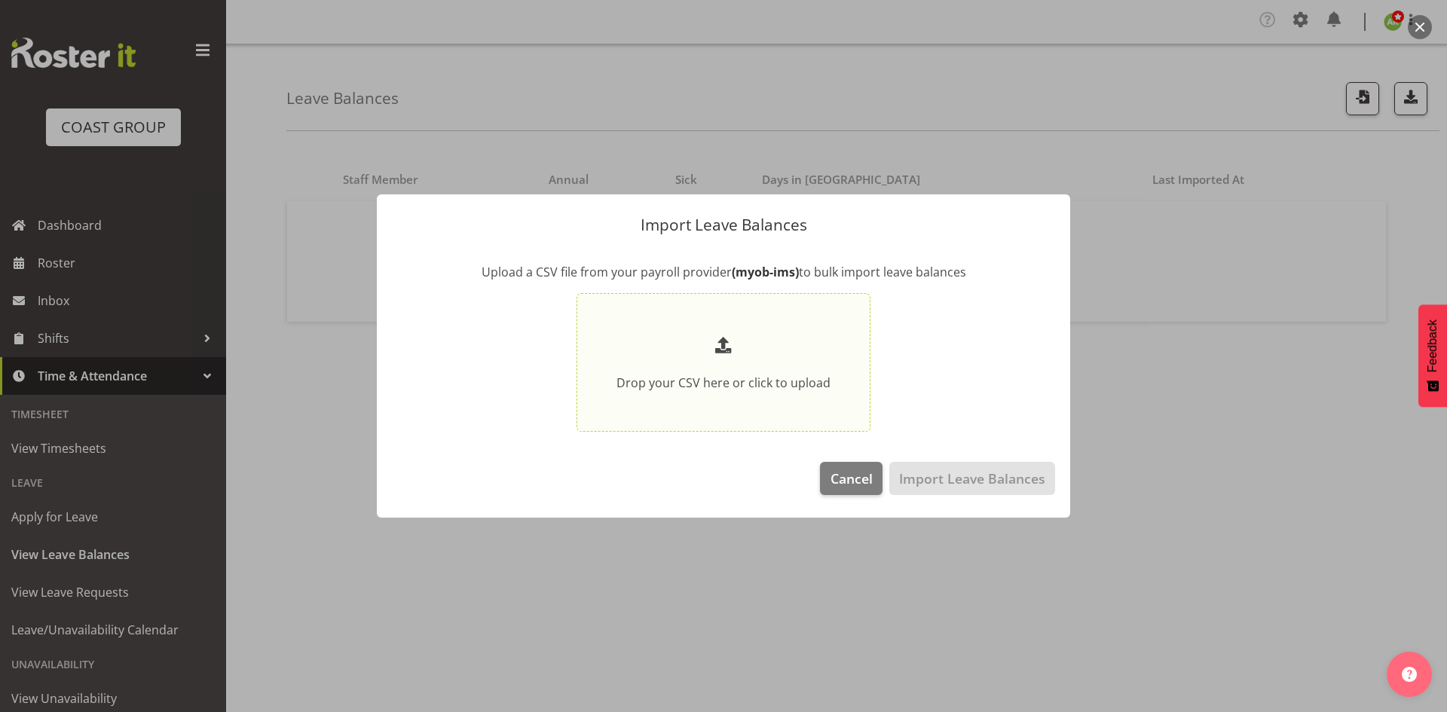
click at [800, 358] on p at bounding box center [723, 347] width 214 height 29
click at [800, 358] on input "Drop your CSV here or click to upload" at bounding box center [723, 362] width 294 height 139
type input "C:\fakepath\Historical_Leave_2025_09_10(1).csv"
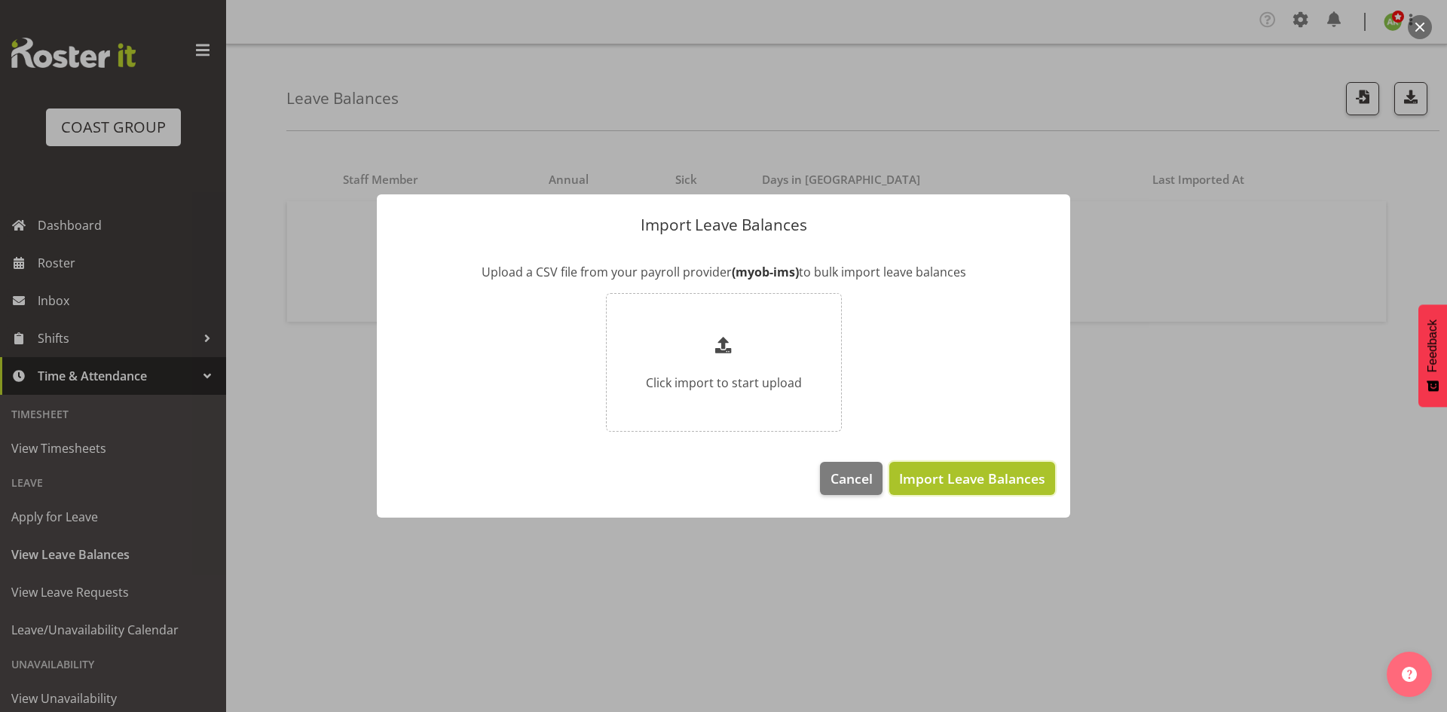
click at [963, 476] on span "Import Leave Balances" at bounding box center [972, 479] width 146 height 20
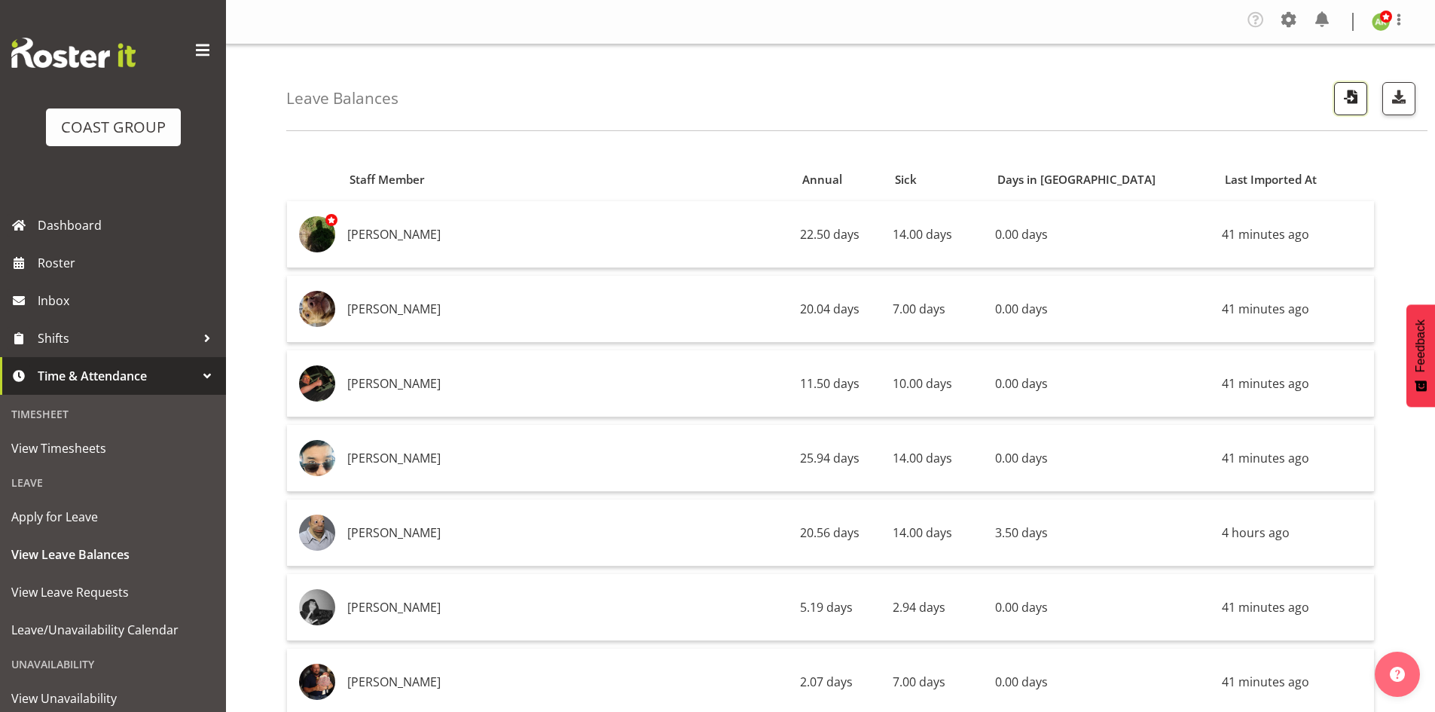
click at [1349, 100] on span "button" at bounding box center [1351, 97] width 20 height 20
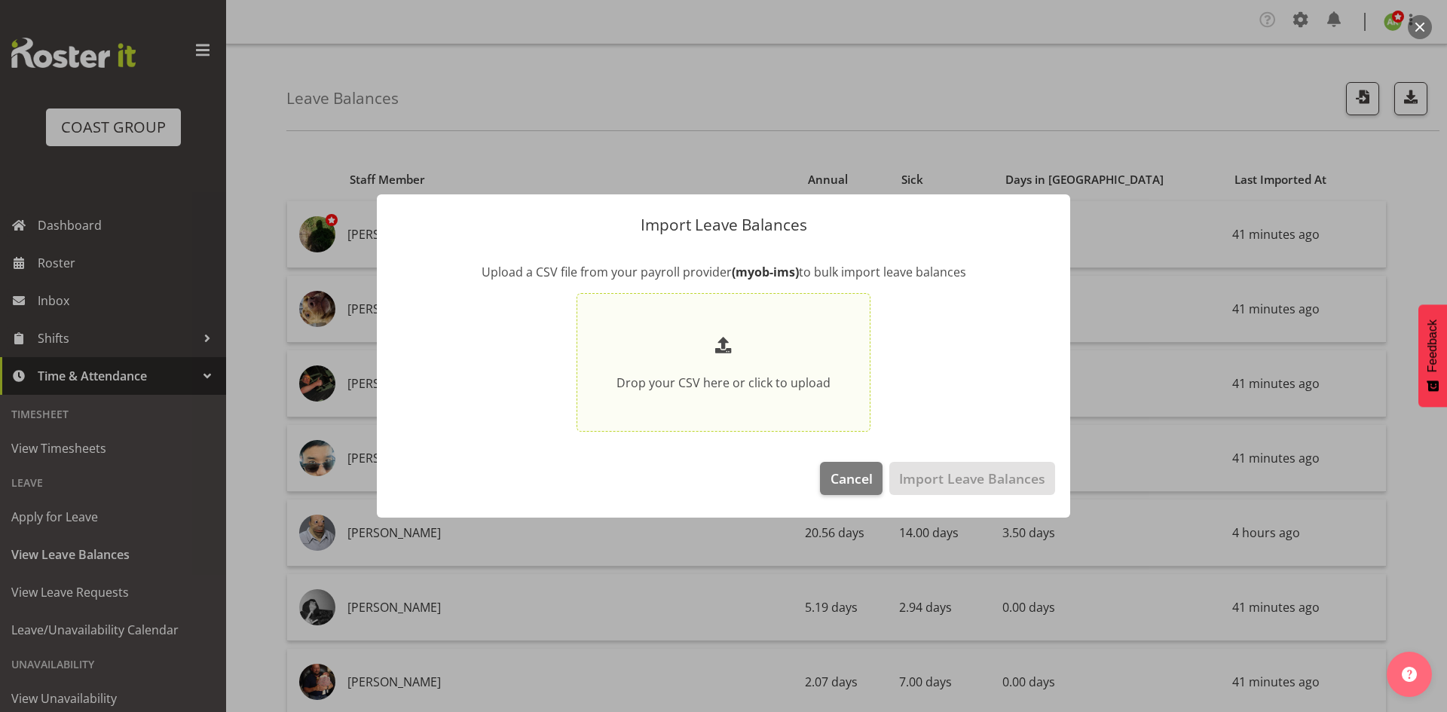
click at [767, 343] on p at bounding box center [723, 347] width 214 height 29
click at [767, 343] on input "Drop your CSV here or click to upload" at bounding box center [723, 362] width 294 height 139
type input "C:\fakepath\Historical_Leave_2025_09_10.csv"
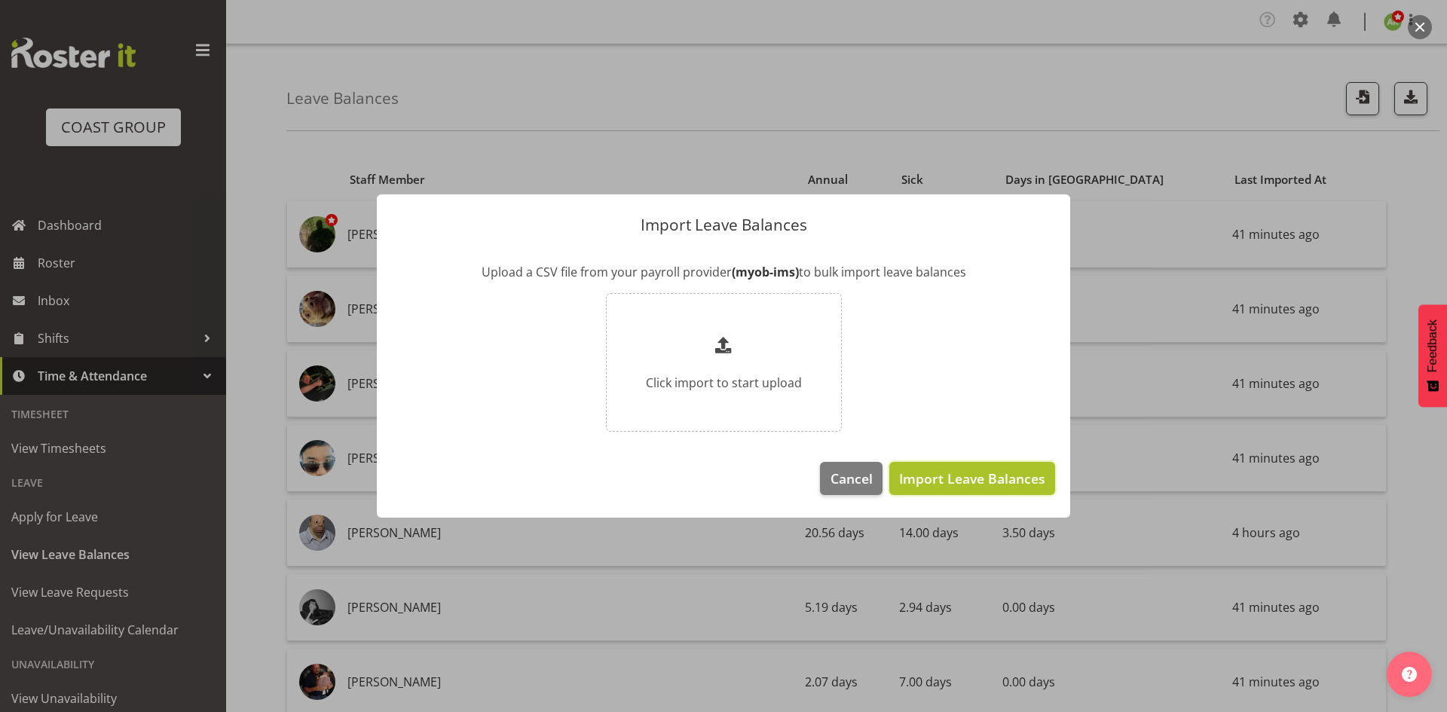
click at [952, 473] on span "Import Leave Balances" at bounding box center [972, 479] width 146 height 20
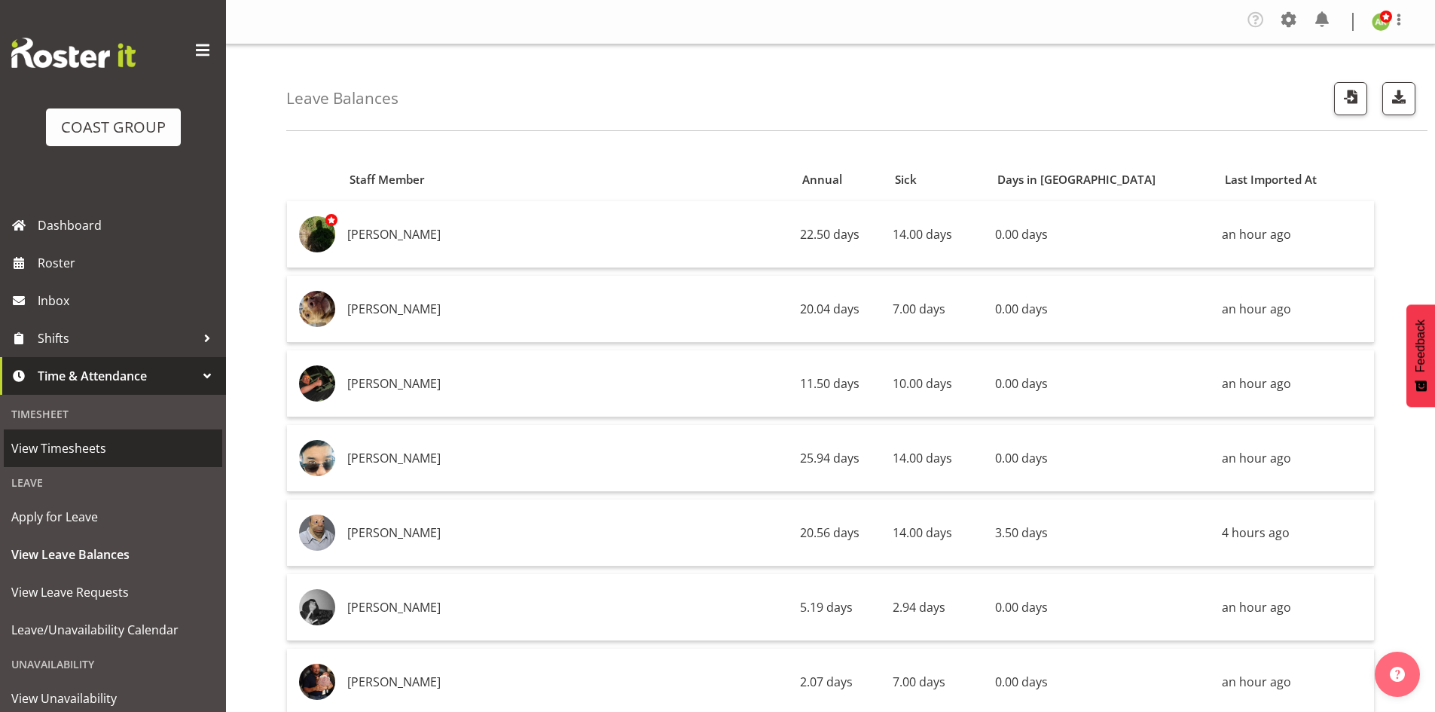
click at [101, 444] on span "View Timesheets" at bounding box center [112, 448] width 203 height 23
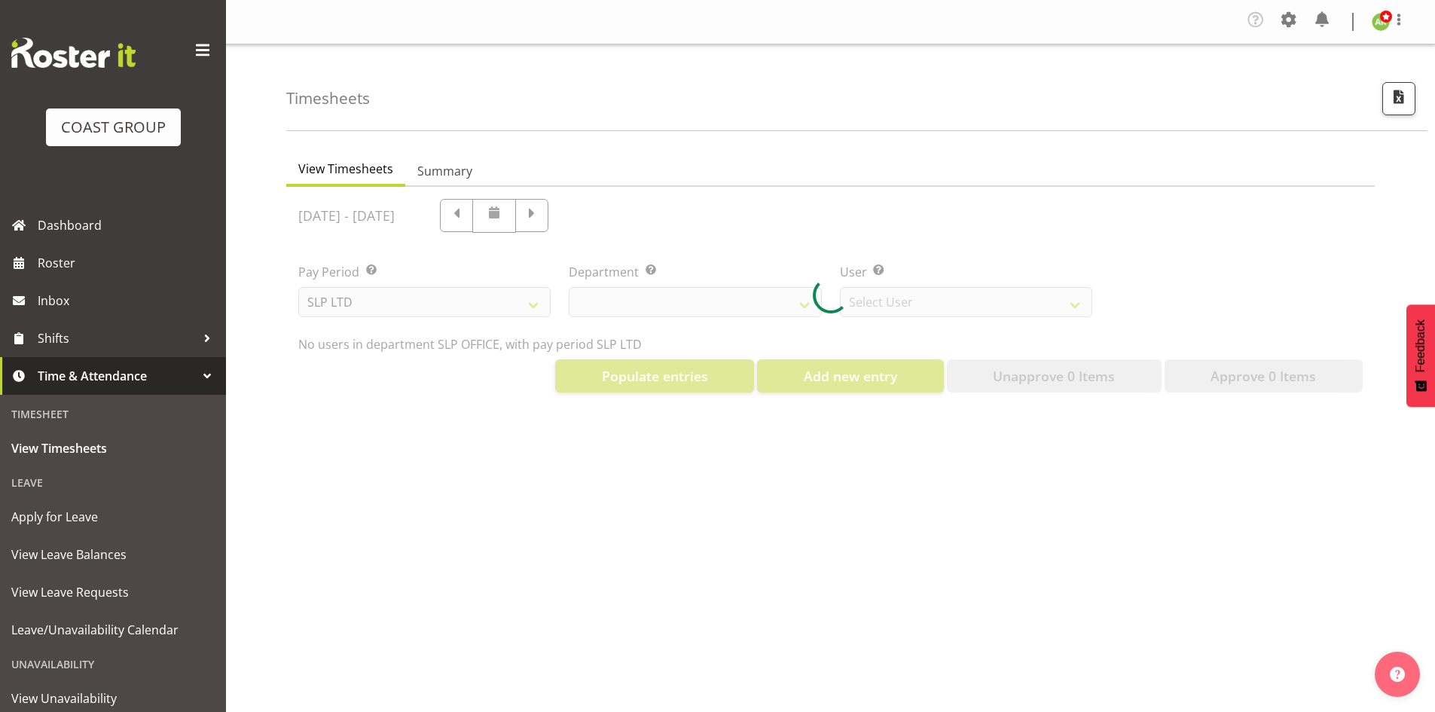
select select "25"
select select "7496"
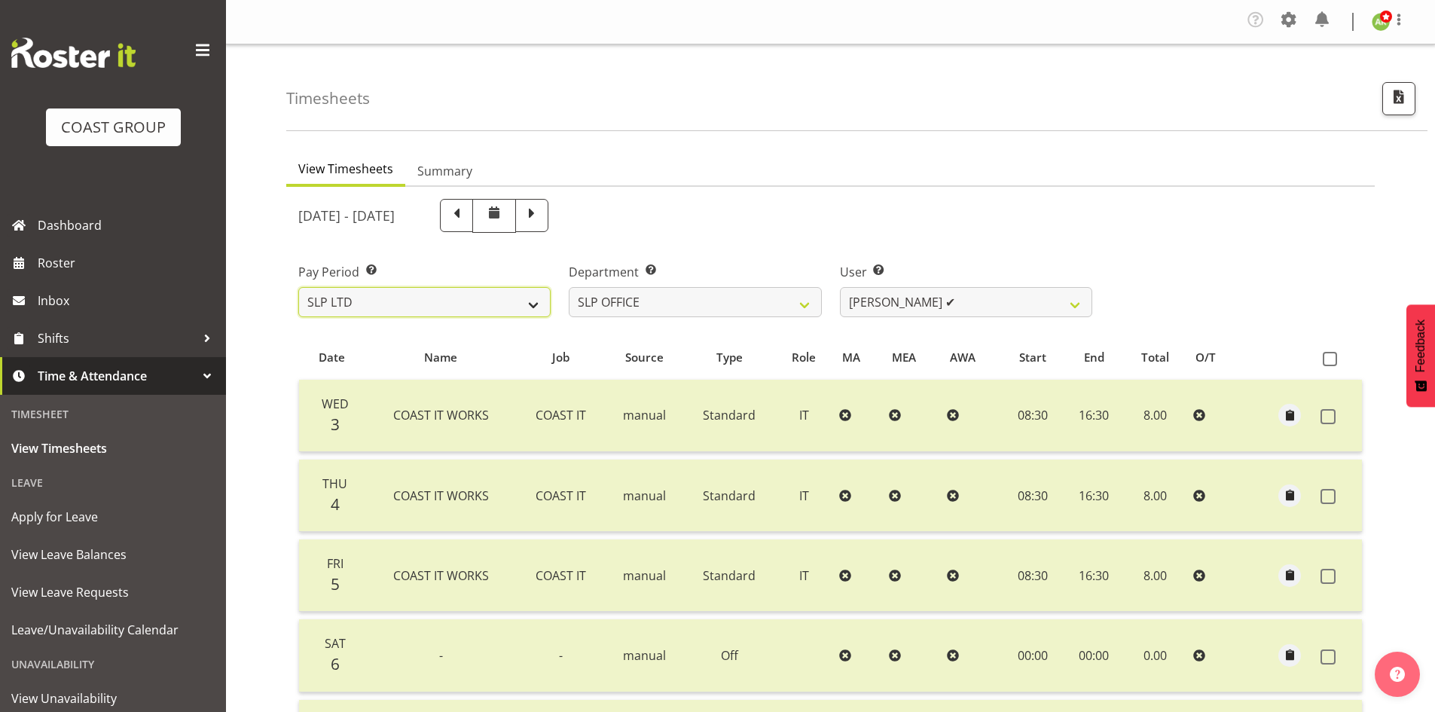
click at [481, 297] on select "SLP LTD EHS LTD DW LTD VEHICLES Carlton Events [PERSON_NAME] 120 Limited Wellin…" at bounding box center [424, 302] width 252 height 30
select select "149"
click at [298, 287] on select "SLP LTD EHS LTD DW LTD VEHICLES Carlton Events [PERSON_NAME] 120 Limited Wellin…" at bounding box center [424, 302] width 252 height 30
select select
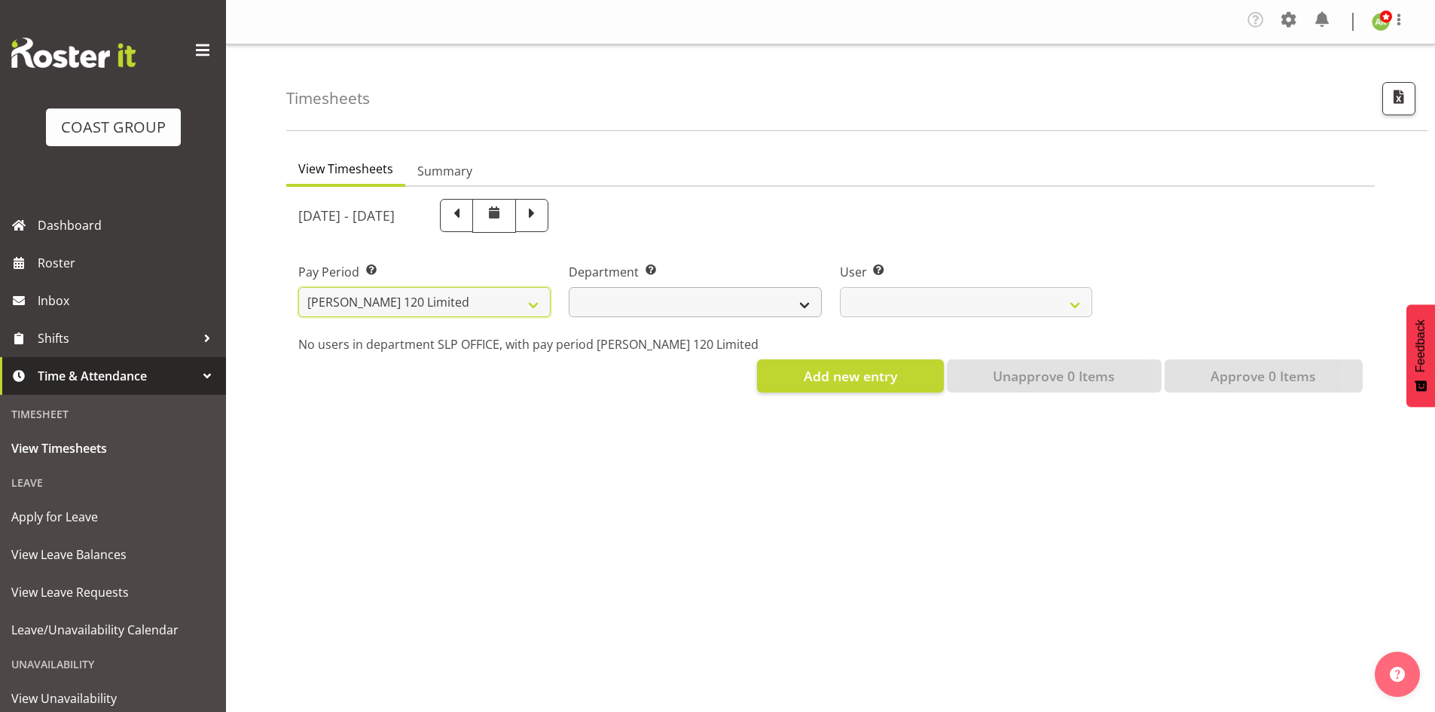
select select
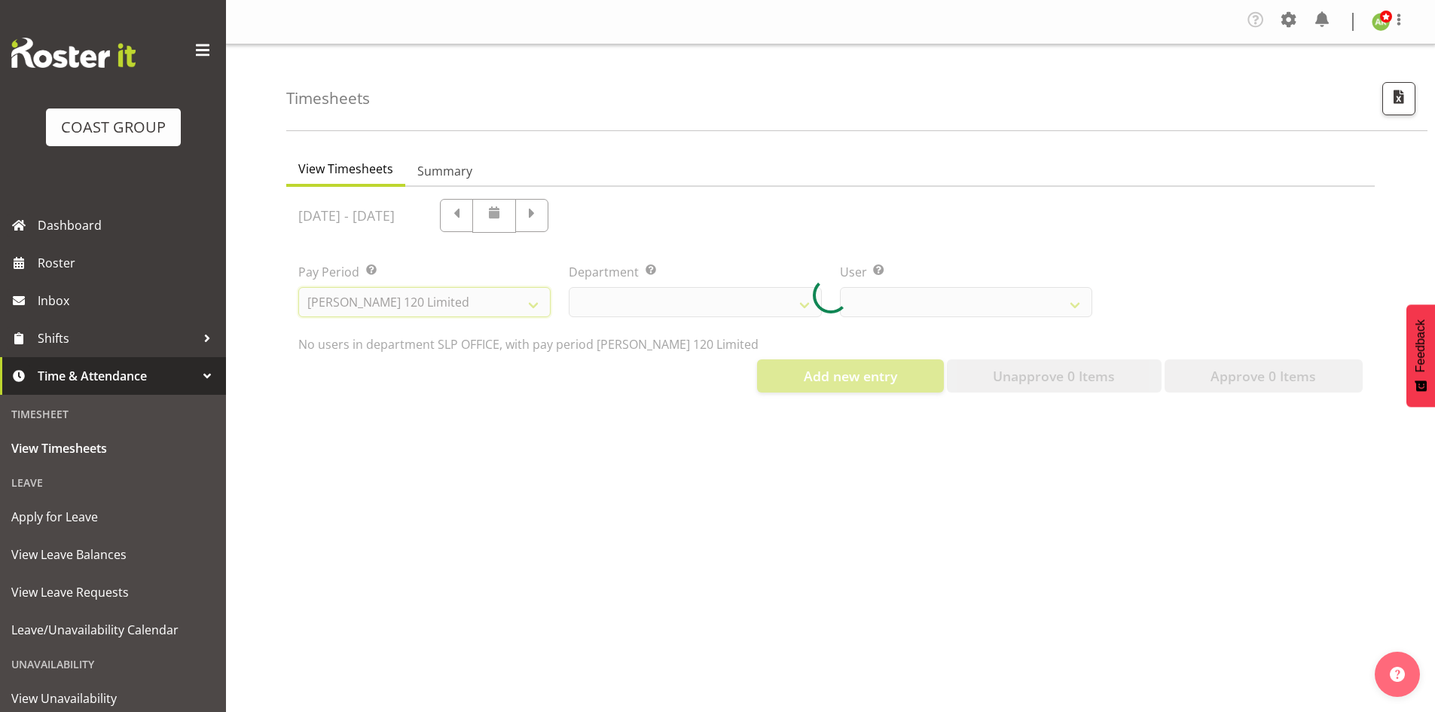
select select
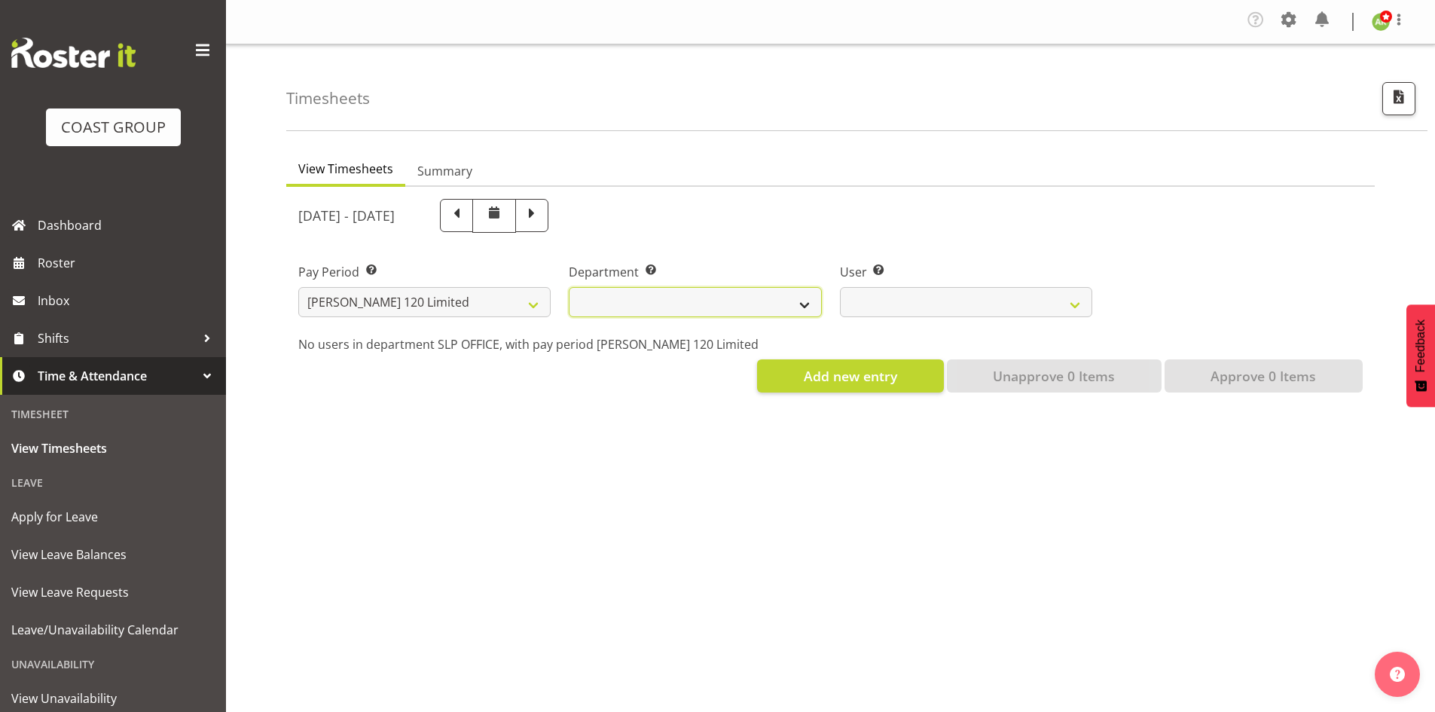
click at [750, 309] on select "[PERSON_NAME]" at bounding box center [695, 302] width 252 height 30
select select "751"
click at [569, 287] on select "[PERSON_NAME]" at bounding box center [695, 302] width 252 height 30
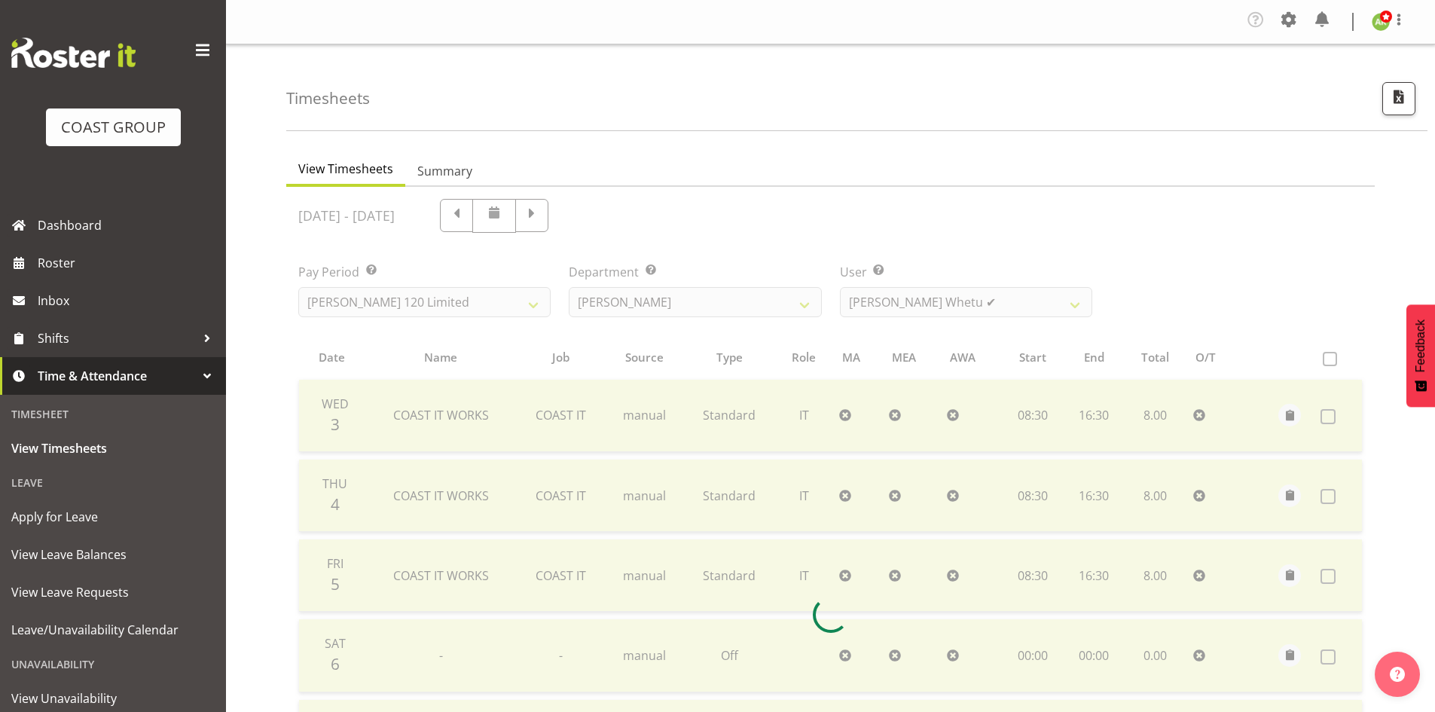
click at [948, 316] on div at bounding box center [830, 614] width 1089 height 855
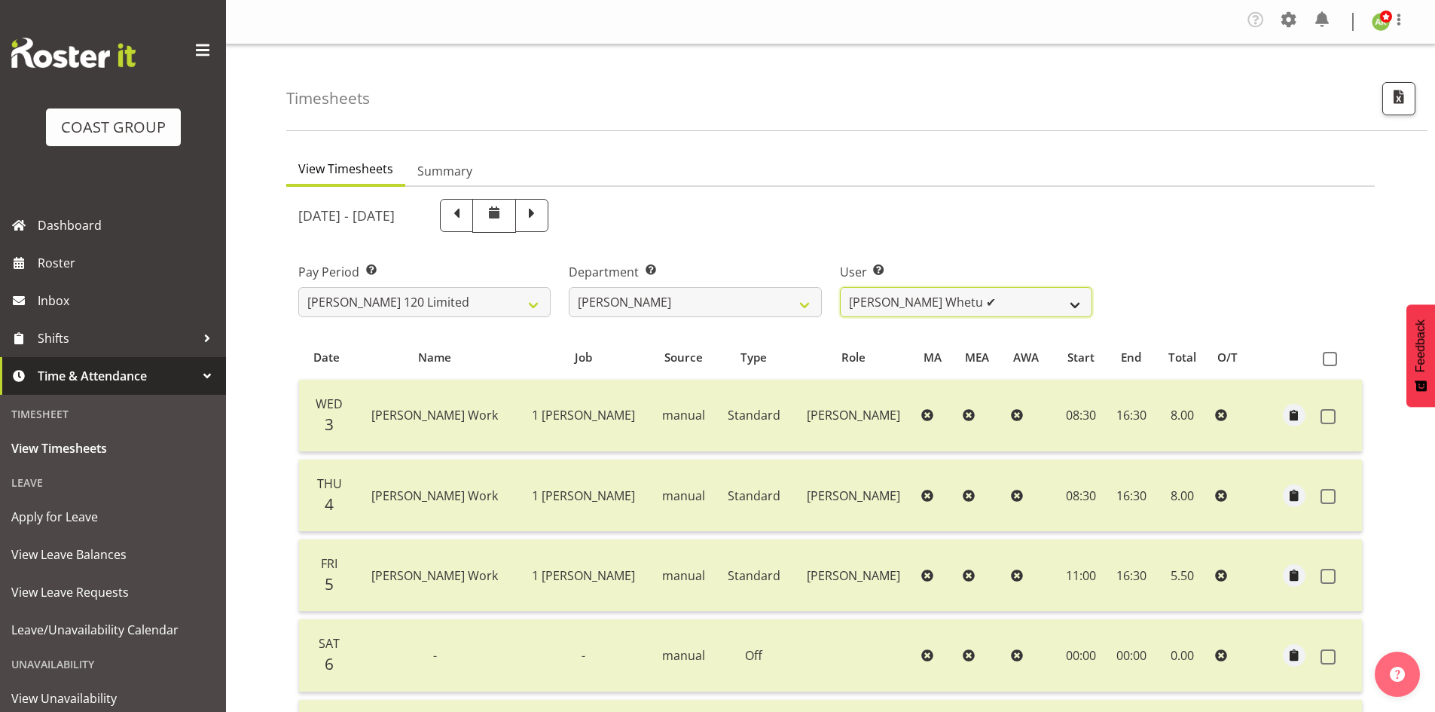
click at [946, 309] on select "[PERSON_NAME] ✔ [PERSON_NAME] ✔ [PERSON_NAME] ✔ [PERSON_NAME] ✔ [PERSON_NAME] ✔…" at bounding box center [966, 302] width 252 height 30
click at [1400, 108] on span "button" at bounding box center [1399, 102] width 5 height 18
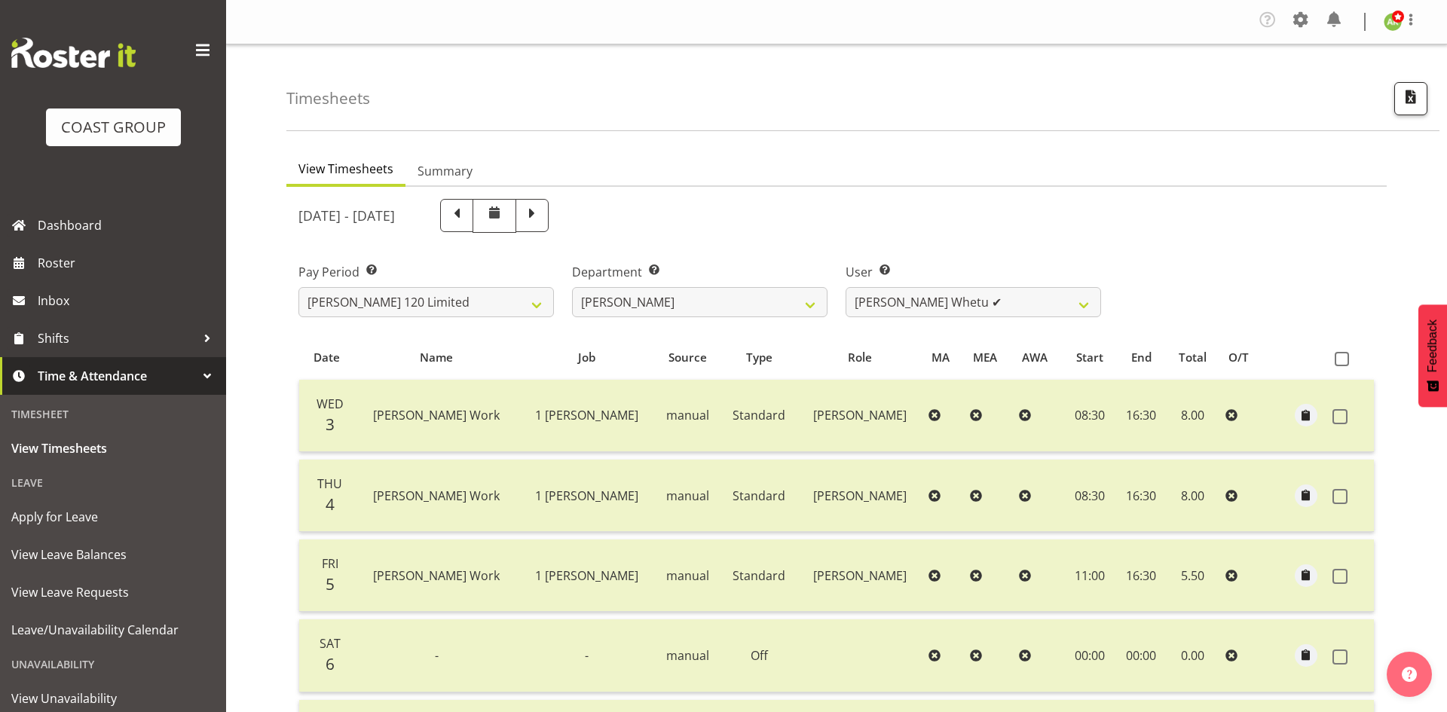
select select "149"
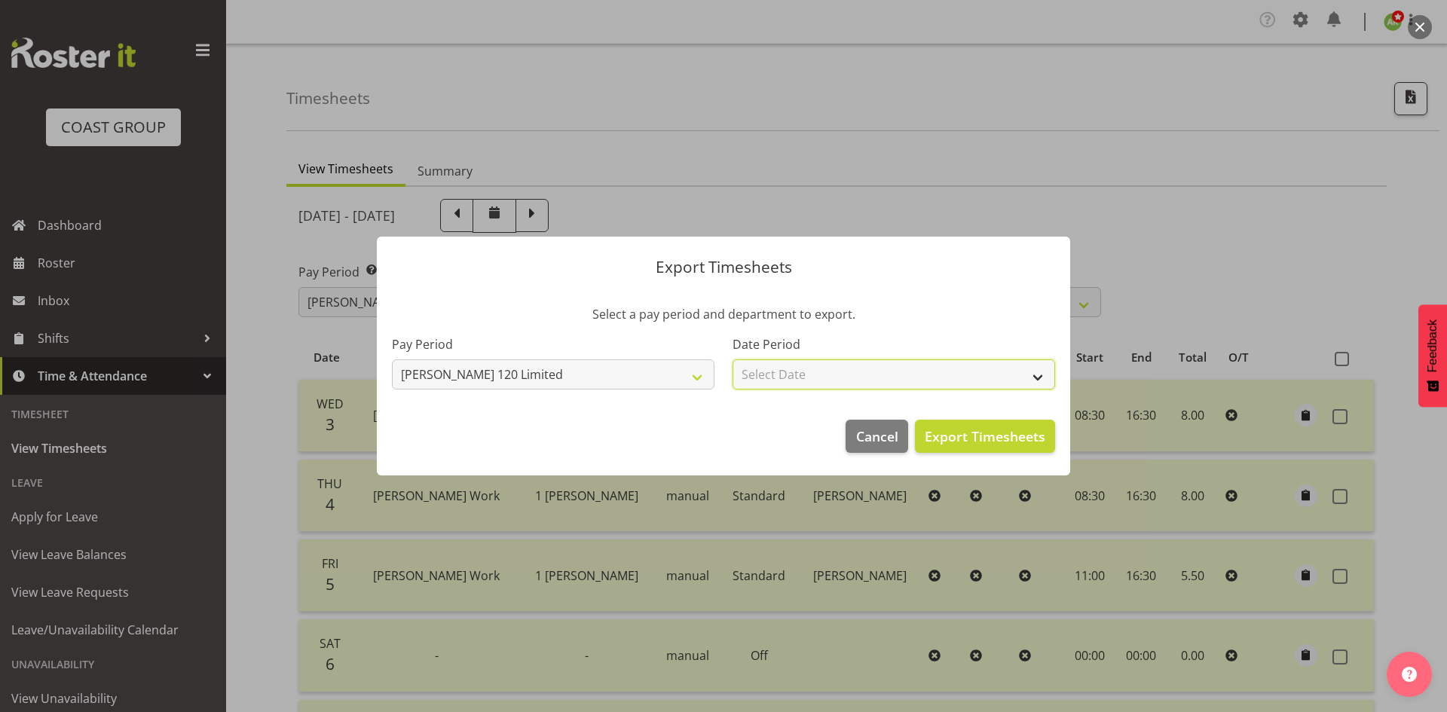
drag, startPoint x: 865, startPoint y: 374, endPoint x: 866, endPoint y: 360, distance: 14.3
click at [865, 374] on select "Select Date Week starting [DATE] Week starting [DATE] Week starting [DATE] Week…" at bounding box center [893, 374] width 322 height 30
select select "[DATE]"
click at [732, 359] on select "Select Date Week starting [DATE] Week starting [DATE] Week starting [DATE] Week…" at bounding box center [893, 374] width 322 height 30
click at [1028, 440] on span "Export Timesheets" at bounding box center [984, 436] width 121 height 20
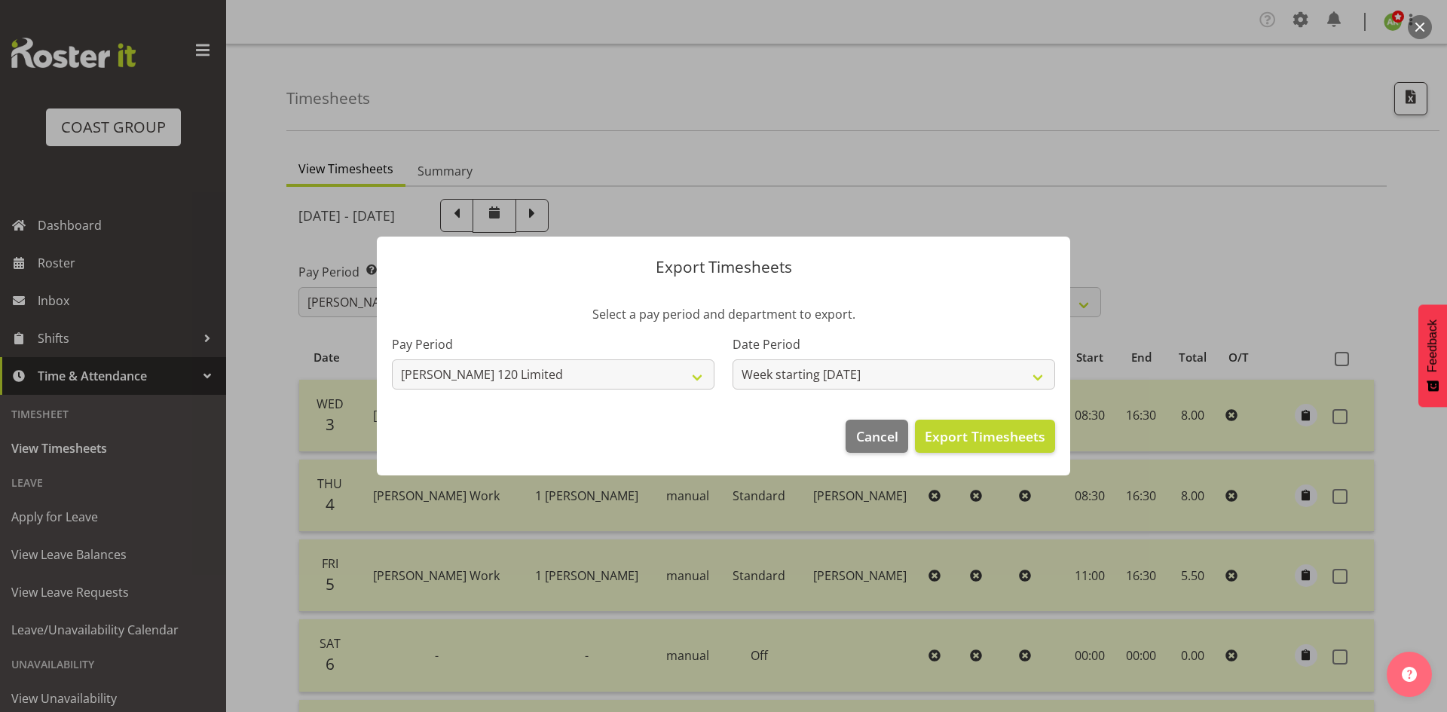
click at [483, 178] on div at bounding box center [723, 356] width 1447 height 712
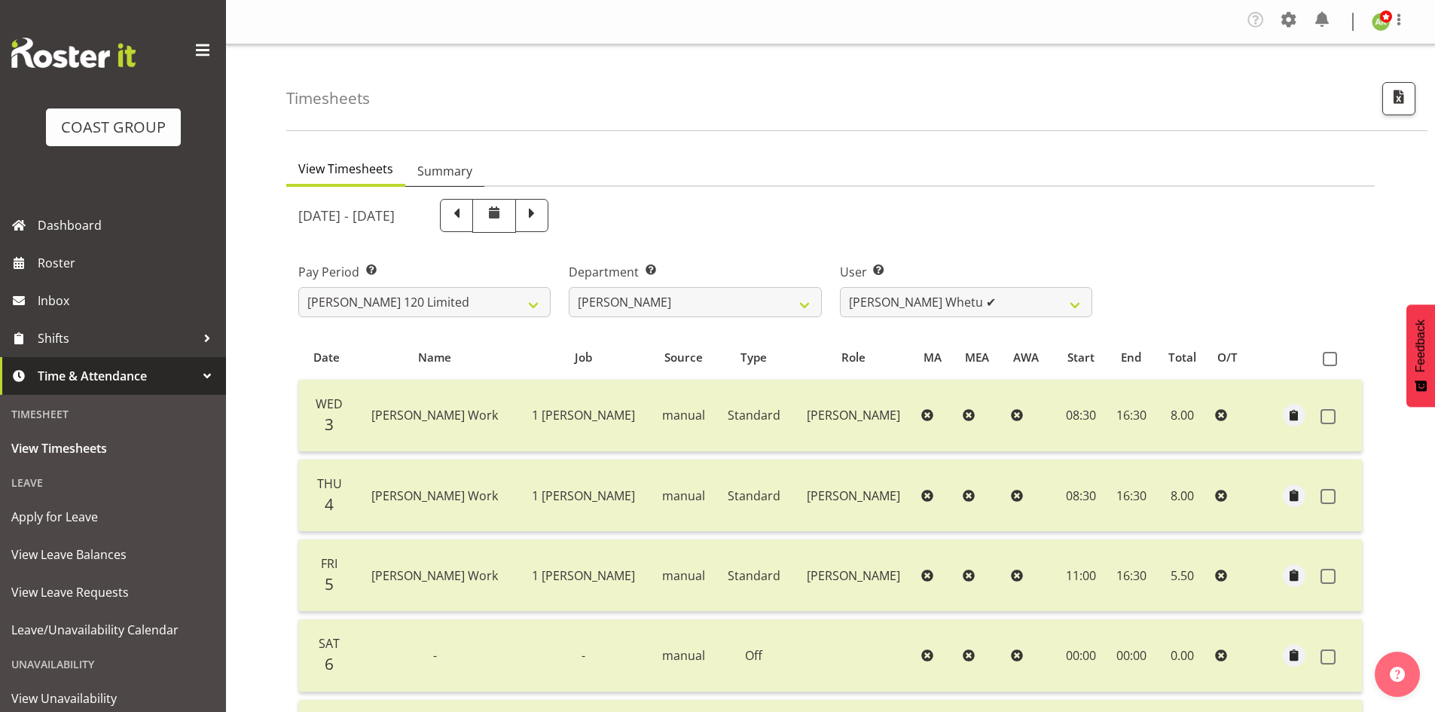
click at [451, 173] on span "Summary" at bounding box center [444, 171] width 55 height 18
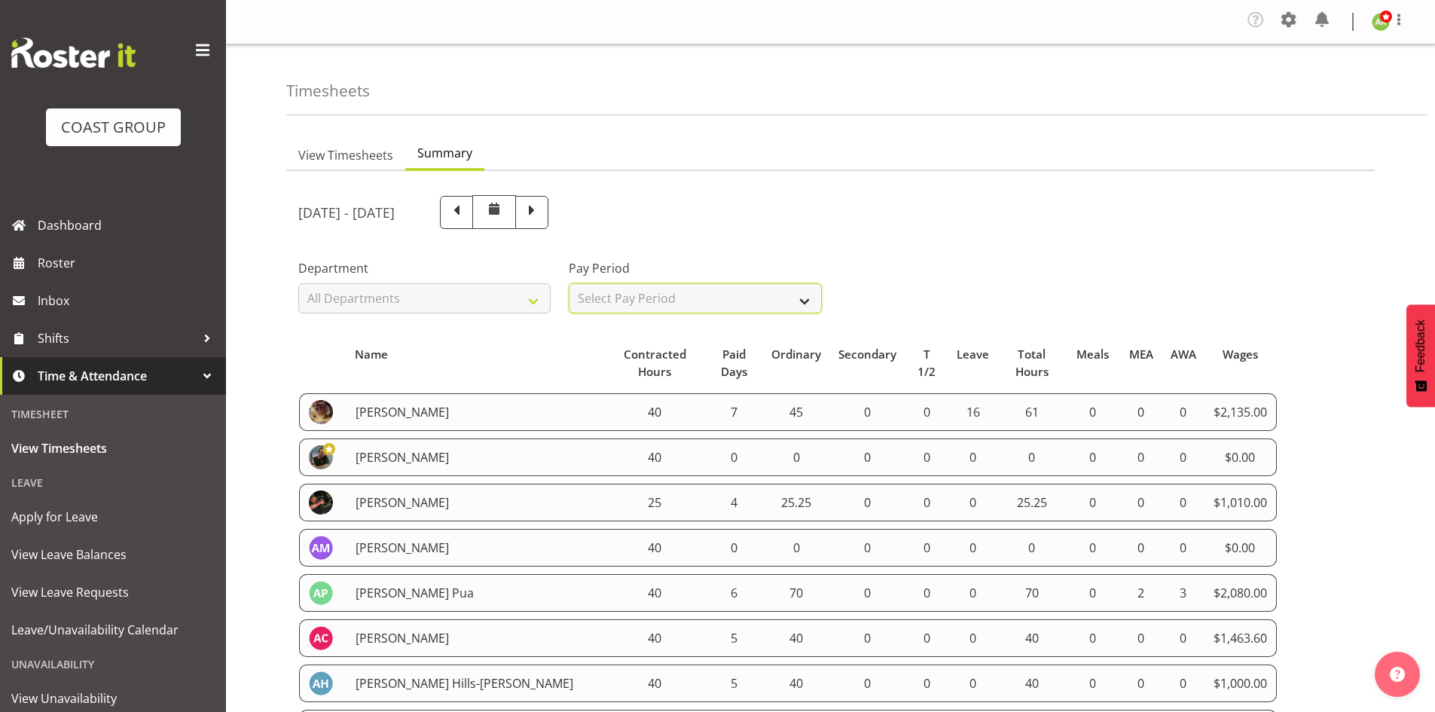
click at [789, 296] on select "Select Pay Period All Pay Periods SLP LTD EHS LTD DW LTD VEHICLES Carlton Event…" at bounding box center [695, 298] width 252 height 30
select select "149"
click at [569, 283] on select "Select Pay Period All Pay Periods SLP LTD EHS LTD DW LTD VEHICLES Carlton Event…" at bounding box center [695, 298] width 252 height 30
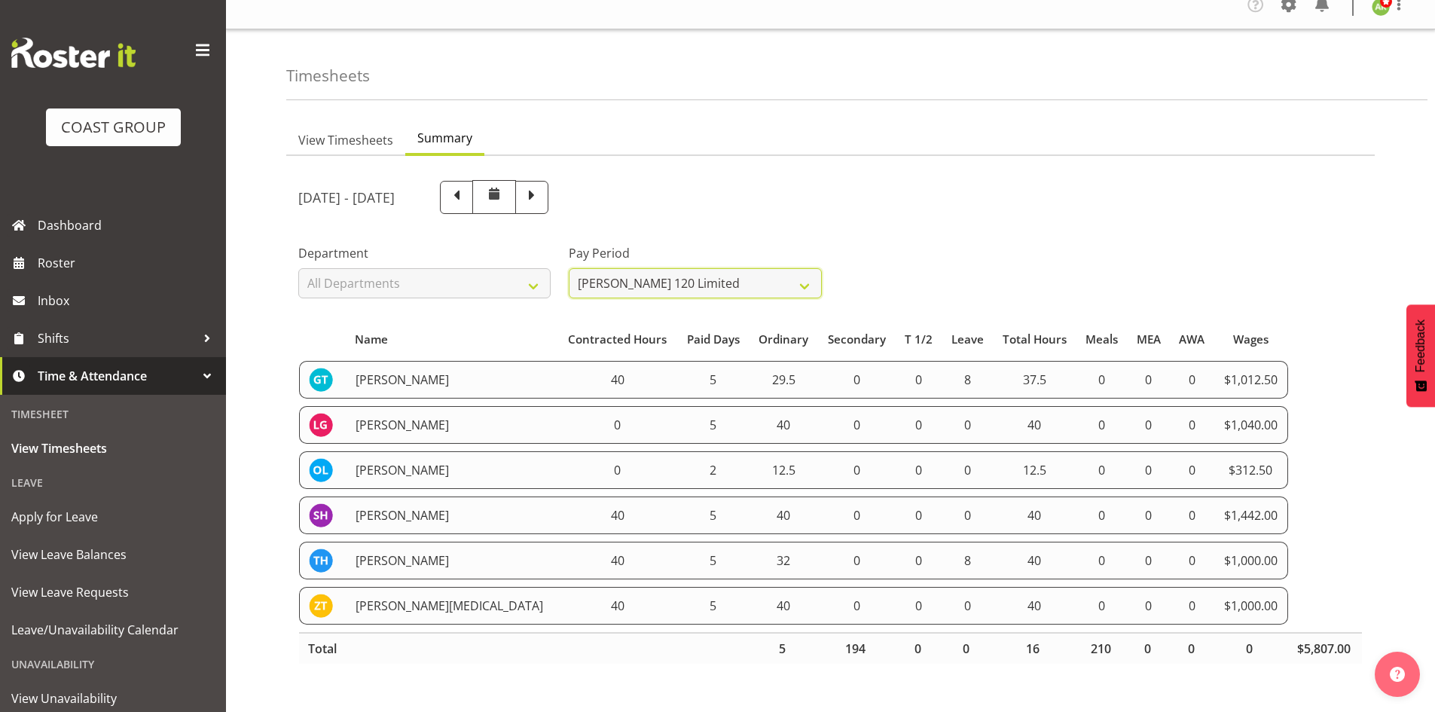
scroll to position [29, 0]
drag, startPoint x: 292, startPoint y: 365, endPoint x: 396, endPoint y: 374, distance: 104.4
click at [396, 374] on section "[DATE] - [DATE] Pay Period Select which pay period you would like to view. SLP …" at bounding box center [830, 427] width 1089 height 546
click at [353, 371] on td "[PERSON_NAME]" at bounding box center [453, 378] width 212 height 38
click at [316, 371] on img at bounding box center [321, 377] width 24 height 24
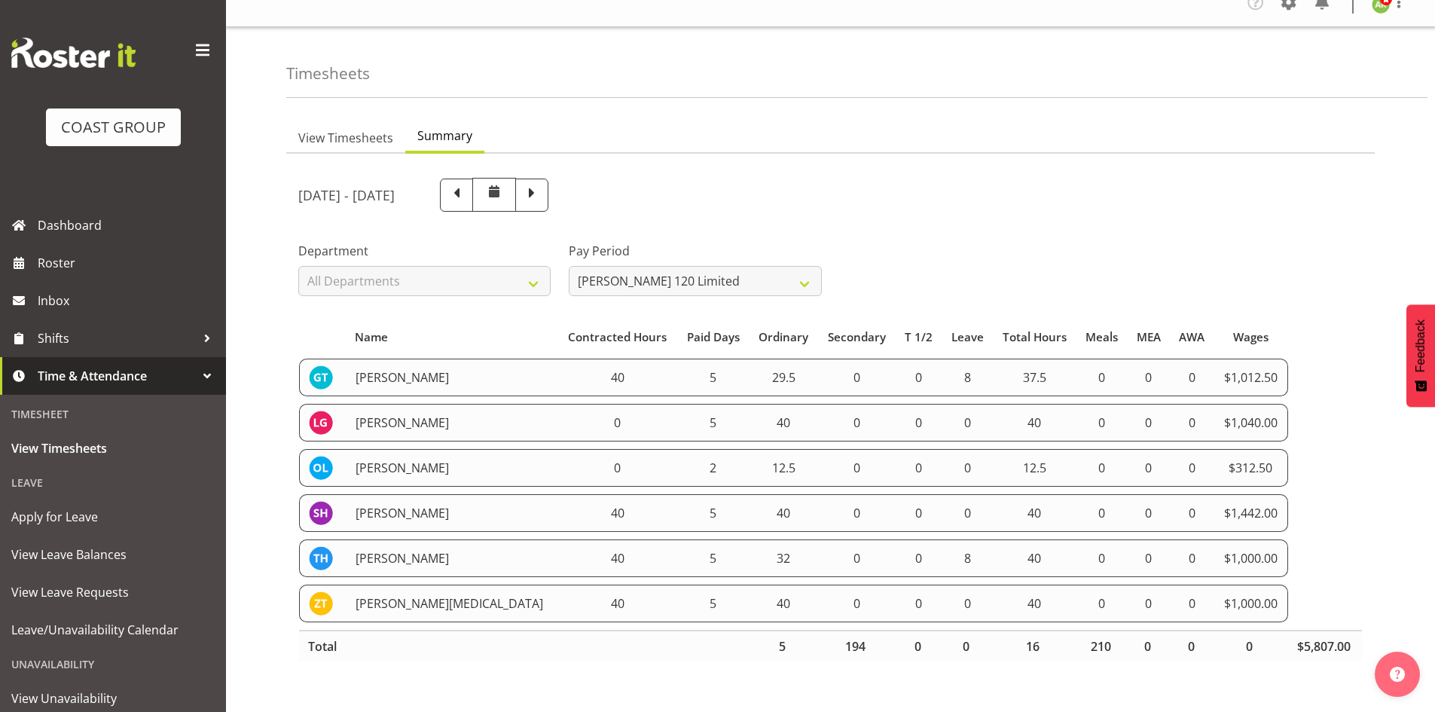
click at [313, 374] on img at bounding box center [321, 377] width 24 height 24
click at [458, 404] on td "[PERSON_NAME]" at bounding box center [453, 423] width 212 height 38
drag, startPoint x: 305, startPoint y: 364, endPoint x: 1285, endPoint y: 575, distance: 1002.7
click at [1285, 575] on table "Name Contracted Hours Paid Days Ordinary Secondary T 1/2 Leave Total Hours Meal…" at bounding box center [830, 492] width 1065 height 356
copy tbody "[PERSON_NAME] Whetu 40 5 29.5 0 0 8 37.5 0 0 0 $1,012.50 [PERSON_NAME] 0 5 40 0…"
